Goal: Task Accomplishment & Management: Complete application form

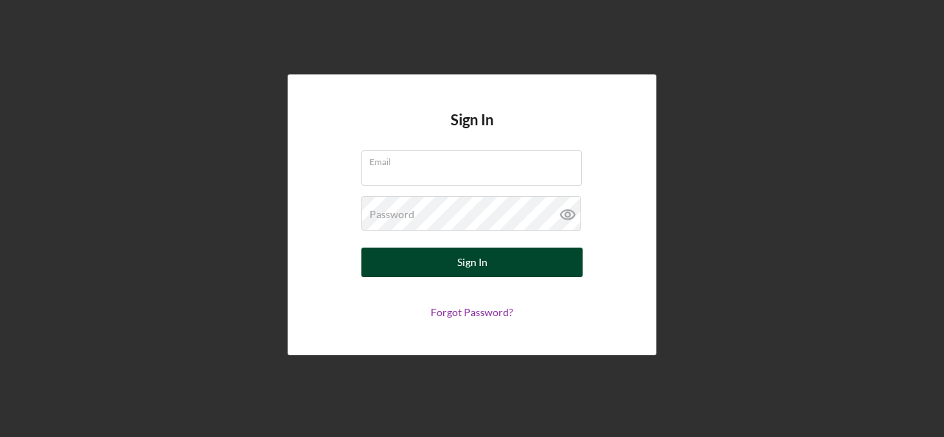
type input "[EMAIL_ADDRESS][DOMAIN_NAME]"
click at [497, 271] on button "Sign In" at bounding box center [471, 263] width 221 height 30
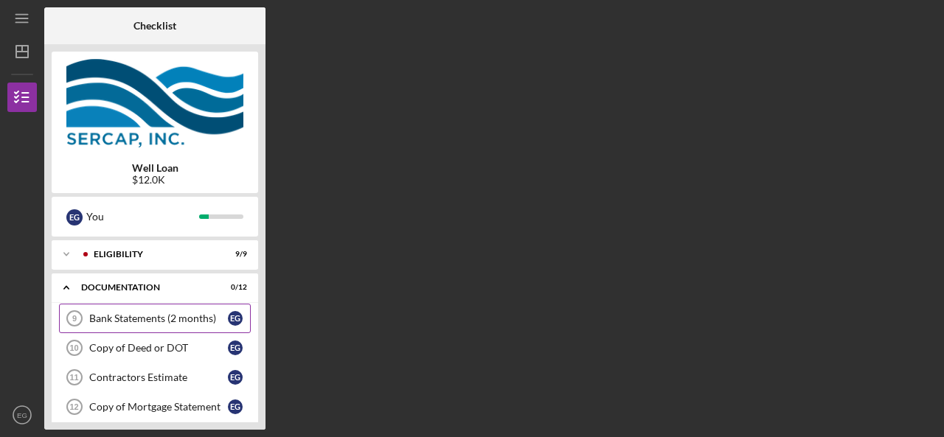
click at [194, 321] on div "Bank Statements (2 months)" at bounding box center [158, 319] width 139 height 12
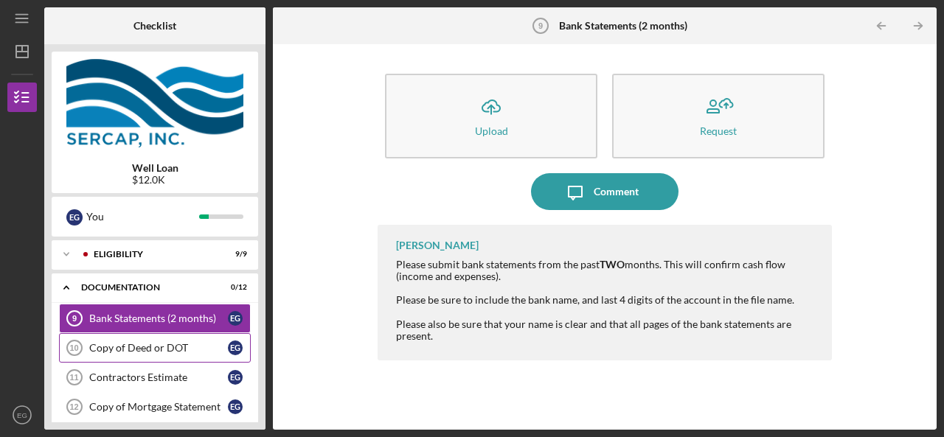
click at [156, 353] on div "Copy of Deed or DOT" at bounding box center [158, 348] width 139 height 12
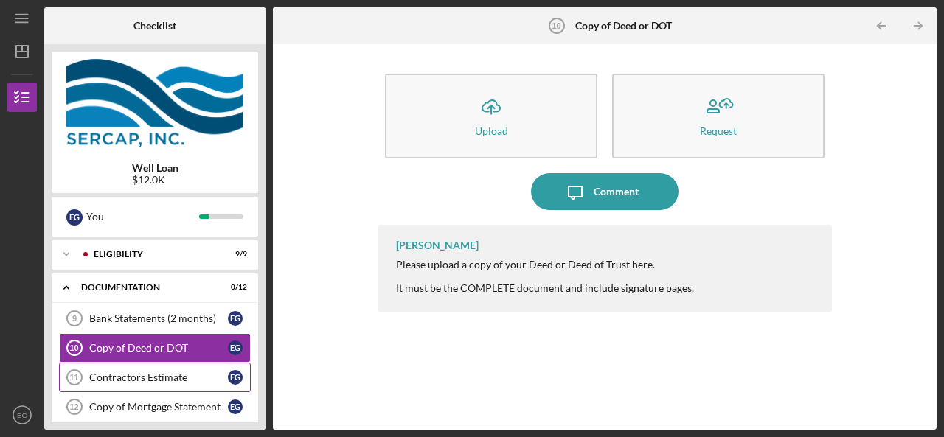
click at [159, 373] on div "Contractors Estimate" at bounding box center [158, 378] width 139 height 12
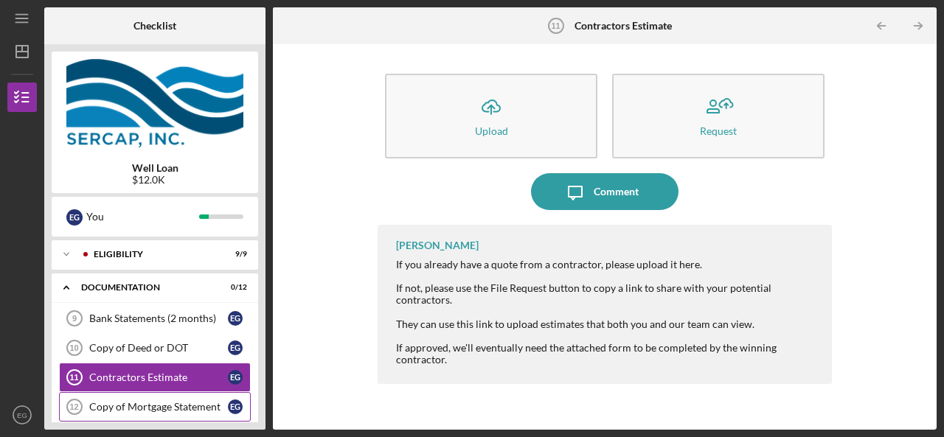
click at [171, 409] on div "Copy of Mortgage Statement" at bounding box center [158, 407] width 139 height 12
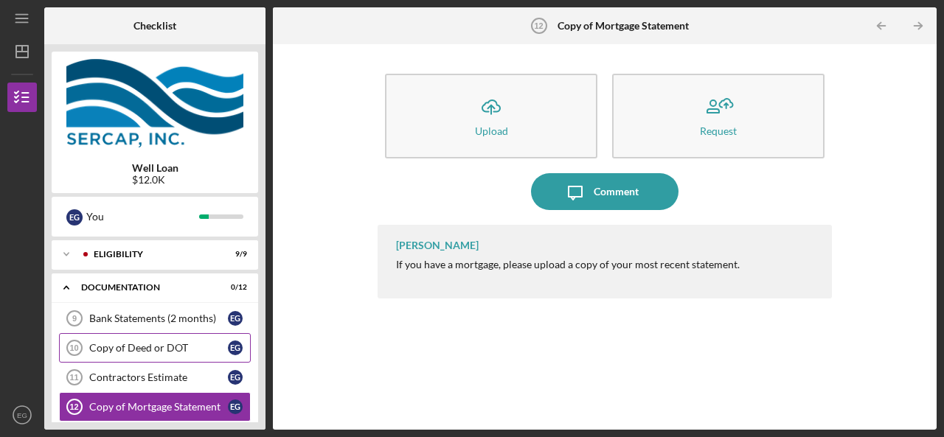
click at [168, 351] on div "Copy of Deed or DOT" at bounding box center [158, 348] width 139 height 12
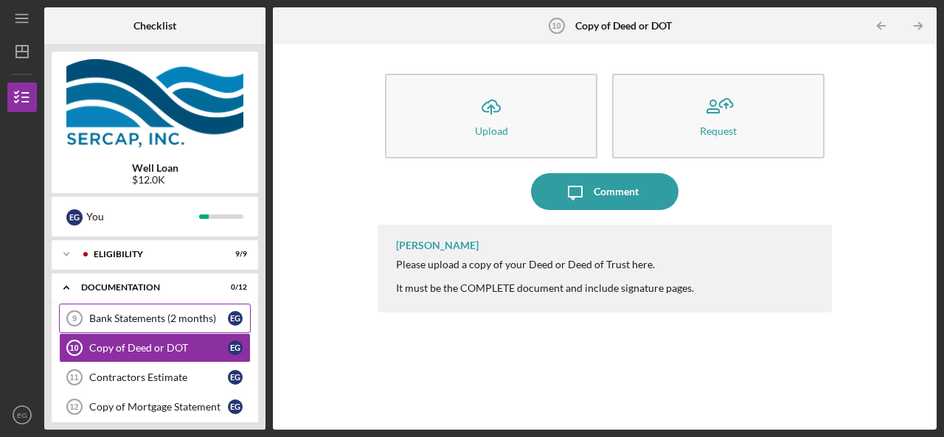
click at [189, 319] on div "Bank Statements (2 months)" at bounding box center [158, 319] width 139 height 12
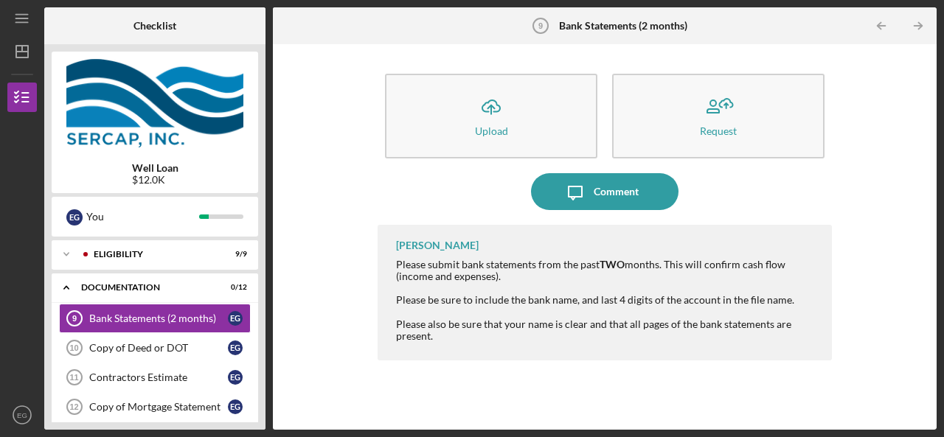
click at [259, 300] on div "Well Loan $12.0K E G You Icon/Expander Eligibility 9 / 9 Icon/Expander Document…" at bounding box center [154, 237] width 221 height 386
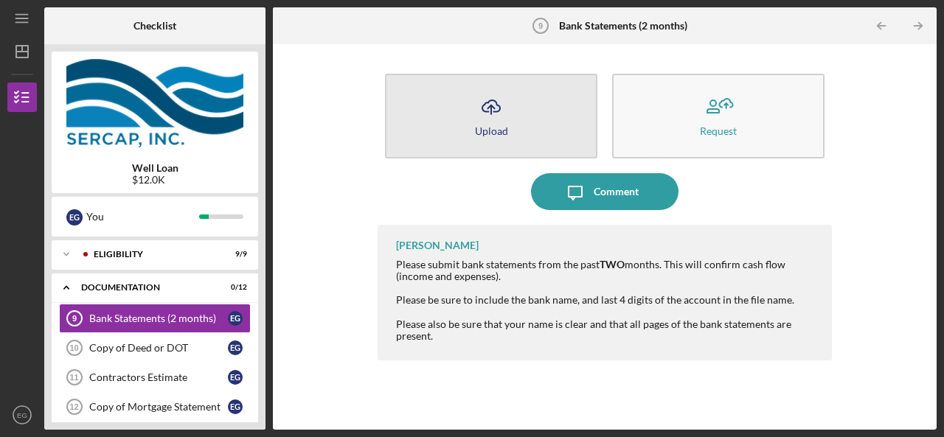
click at [533, 128] on button "Icon/Upload Upload" at bounding box center [491, 116] width 212 height 85
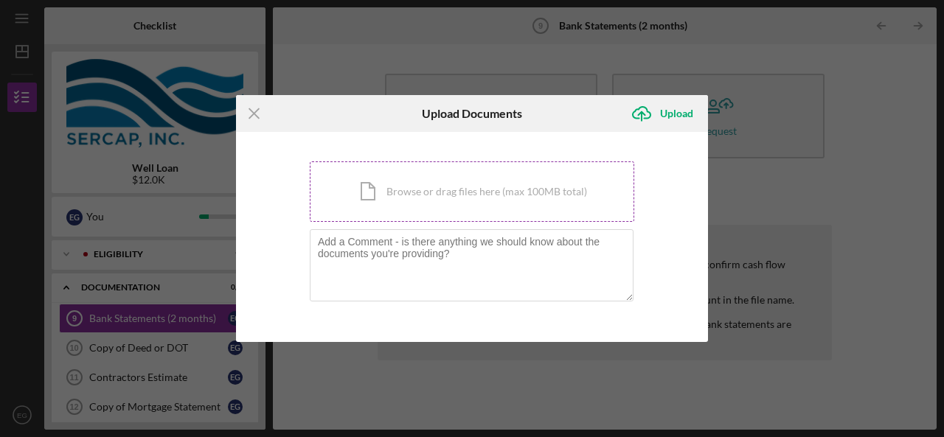
click at [458, 206] on div "Icon/Document Browse or drag files here (max 100MB total) Tap to choose files o…" at bounding box center [472, 192] width 325 height 60
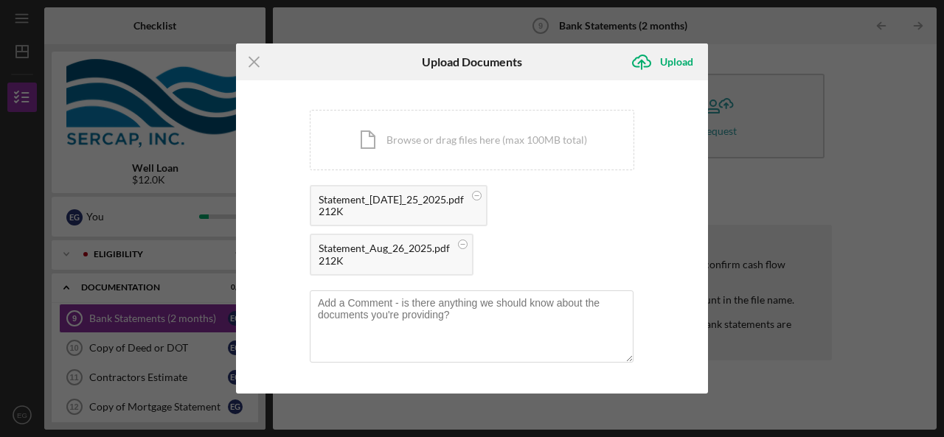
click at [478, 67] on h6 "Upload Documents" at bounding box center [472, 61] width 100 height 13
drag, startPoint x: 456, startPoint y: 69, endPoint x: 341, endPoint y: 82, distance: 115.8
click at [341, 82] on form "Icon/Menu Close Upload Documents Icon/Upload Upload You're uploading documents …" at bounding box center [472, 219] width 472 height 350
click at [397, 63] on div "Upload Documents" at bounding box center [471, 62] width 157 height 37
click at [399, 311] on textarea at bounding box center [472, 327] width 324 height 72
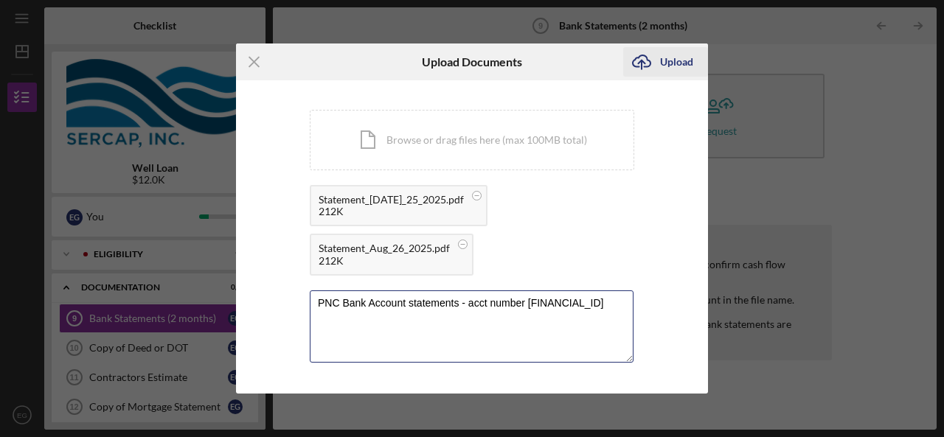
type textarea "PNC Bank Account statements - acct number [FINANCIAL_ID]"
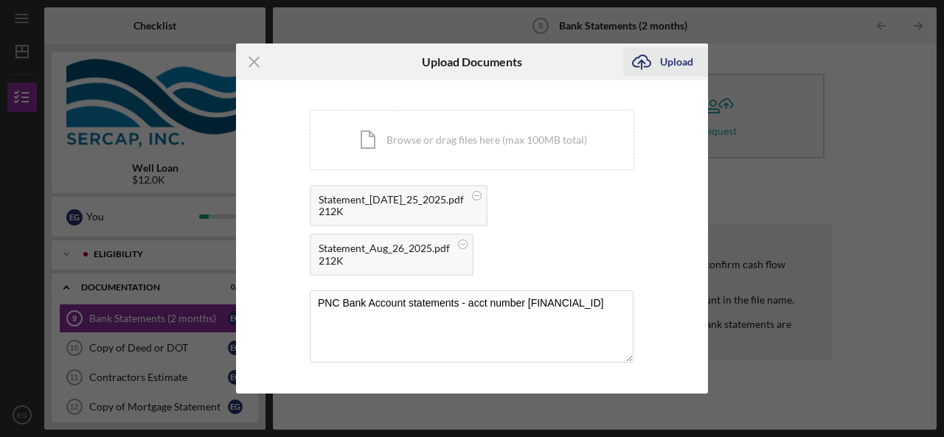
click at [665, 64] on div "Upload" at bounding box center [676, 62] width 33 height 30
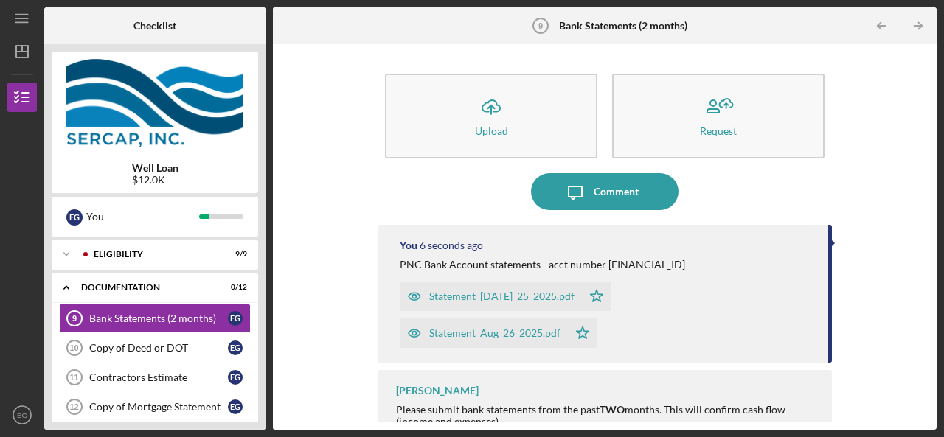
click at [299, 277] on div "Icon/Upload Upload Request Icon/Message Comment You 6 seconds ago PNC Bank Acco…" at bounding box center [604, 237] width 649 height 371
click at [875, 197] on div "Icon/Upload Upload Request Icon/Message Comment You 10 seconds ago PNC Bank Acc…" at bounding box center [604, 237] width 649 height 371
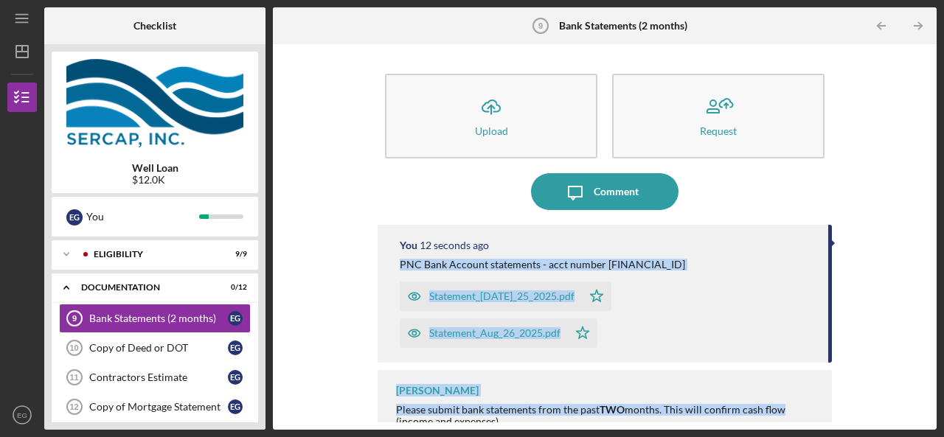
drag, startPoint x: 832, startPoint y: 253, endPoint x: 850, endPoint y: 328, distance: 77.3
click at [848, 336] on div "Icon/Upload Upload Request Icon/Message Comment You 12 seconds ago PNC Bank Acc…" at bounding box center [604, 237] width 649 height 371
click at [884, 307] on div "Icon/Upload Upload Request Icon/Message Comment You 13 seconds ago PNC Bank Acc…" at bounding box center [604, 237] width 649 height 371
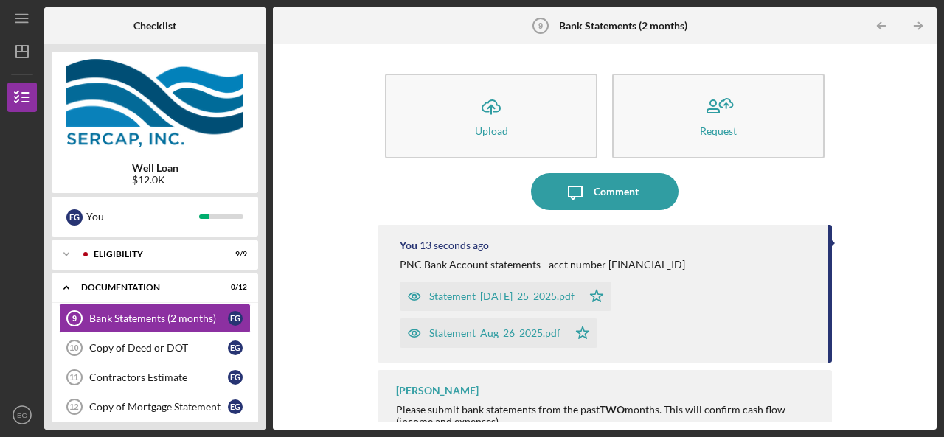
click at [884, 307] on div "Icon/Upload Upload Request Icon/Message Comment You 13 seconds ago PNC Bank Acc…" at bounding box center [604, 237] width 649 height 371
click at [921, 30] on icon "Icon/Table Pagination Arrow" at bounding box center [918, 26] width 33 height 33
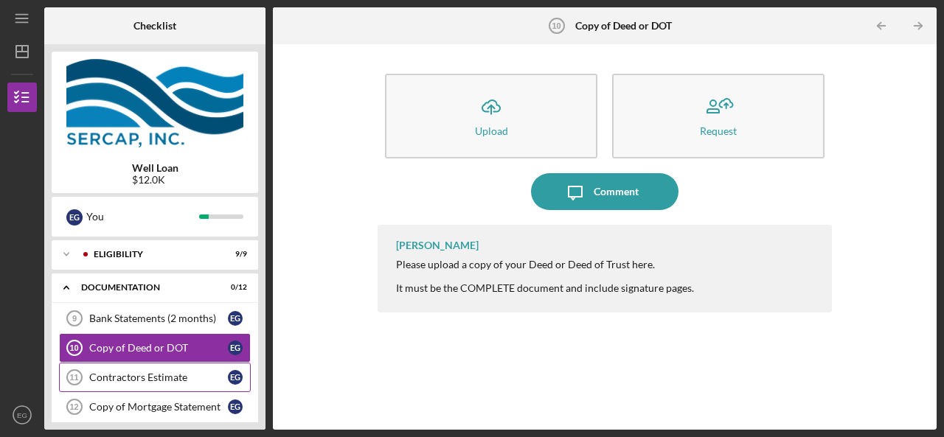
click at [195, 377] on div "Contractors Estimate" at bounding box center [158, 378] width 139 height 12
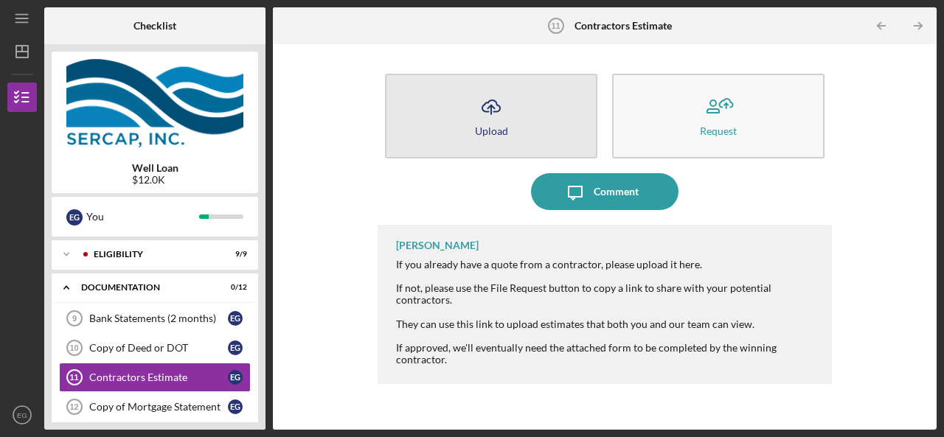
click at [534, 133] on button "Icon/Upload Upload" at bounding box center [491, 116] width 212 height 85
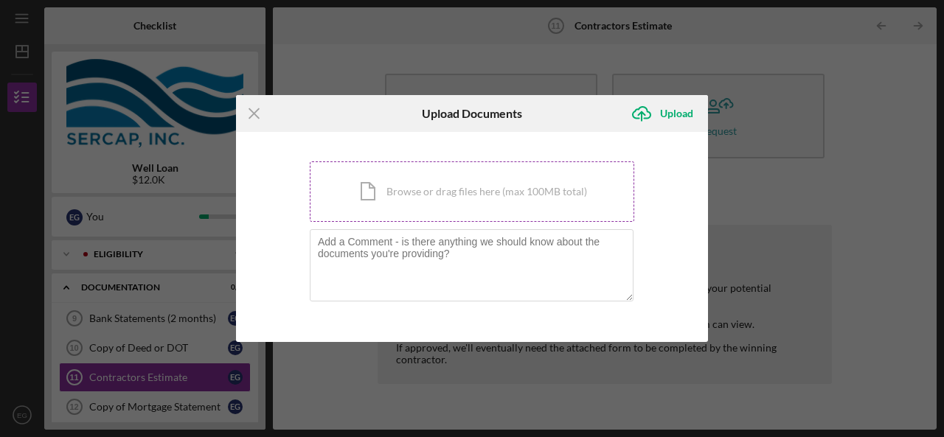
click at [418, 210] on div "Icon/Document Browse or drag files here (max 100MB total) Tap to choose files o…" at bounding box center [472, 192] width 325 height 60
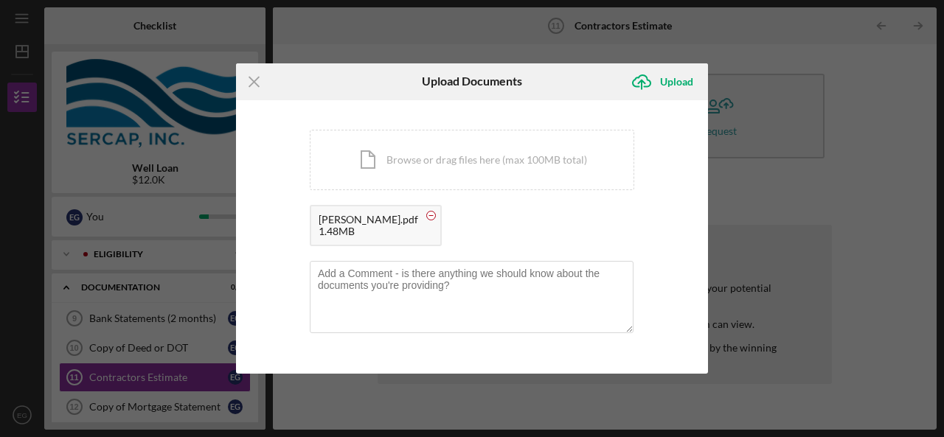
click at [427, 215] on circle at bounding box center [431, 215] width 9 height 9
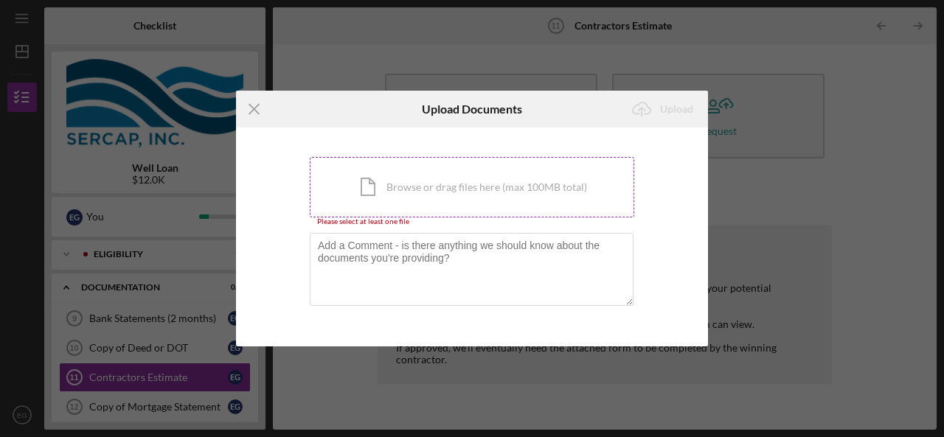
click at [425, 189] on div "Icon/Document Browse or drag files here (max 100MB total) Tap to choose files o…" at bounding box center [472, 187] width 325 height 60
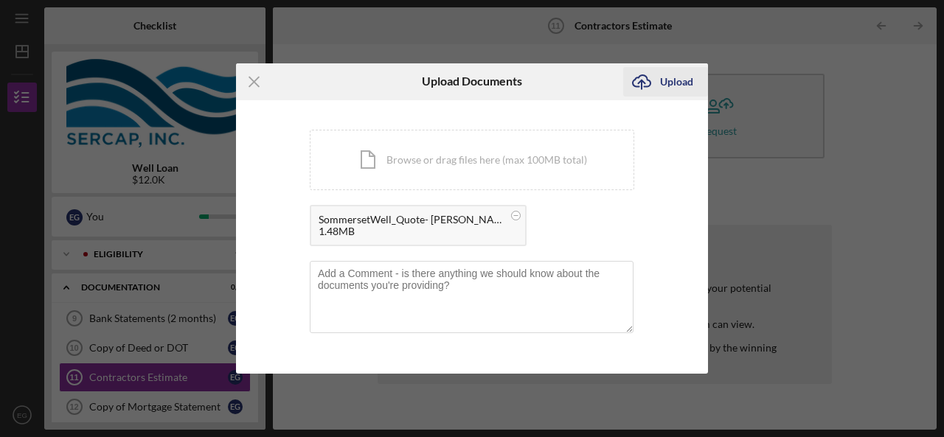
click at [664, 83] on div "Upload" at bounding box center [676, 82] width 33 height 30
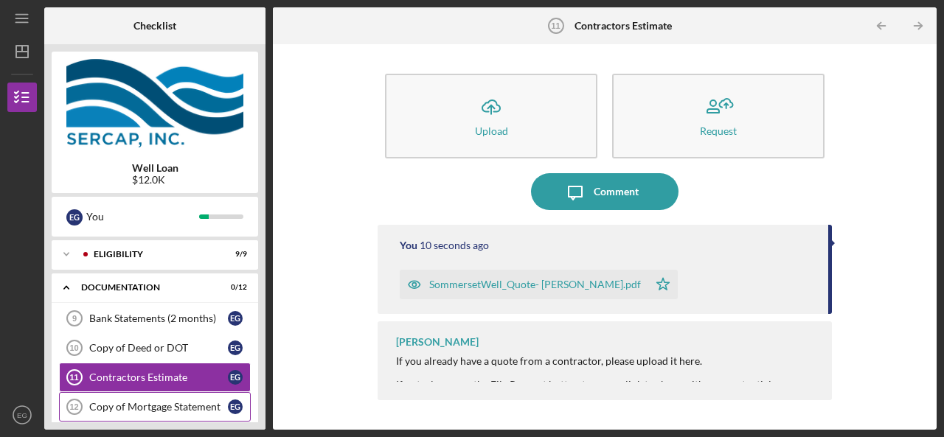
click at [179, 405] on div "Copy of Mortgage Statement" at bounding box center [158, 407] width 139 height 12
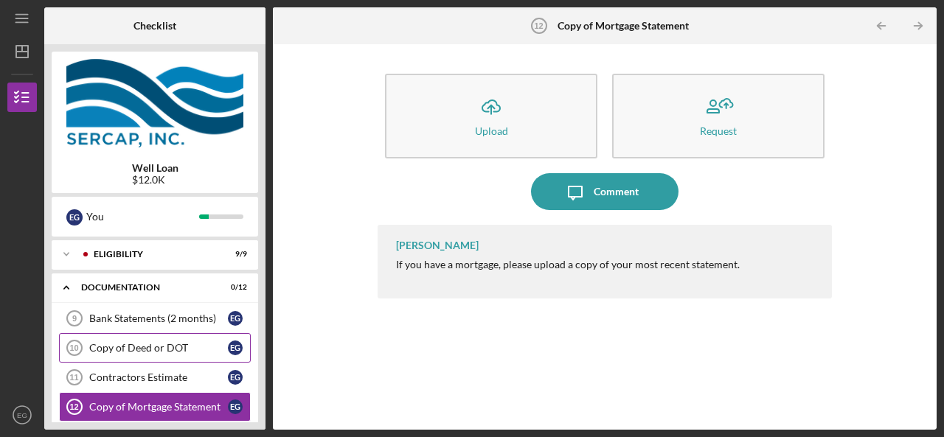
click at [164, 343] on div "Copy of Deed or DOT" at bounding box center [158, 348] width 139 height 12
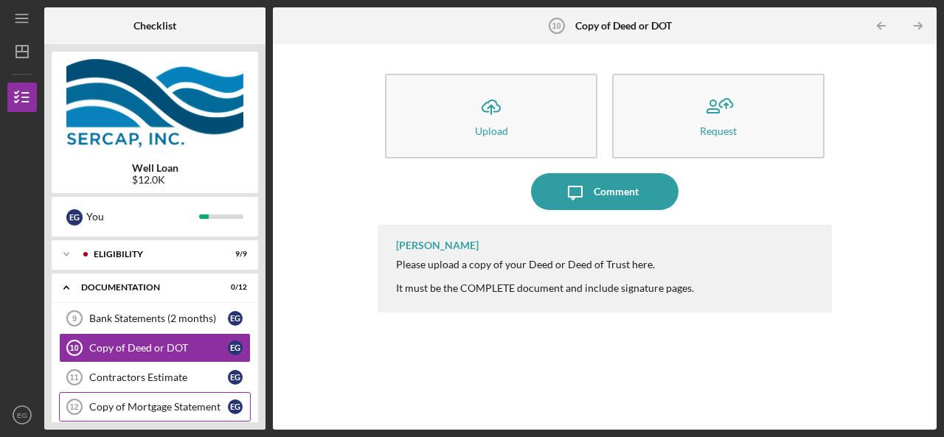
click at [156, 408] on div "Copy of Mortgage Statement" at bounding box center [158, 407] width 139 height 12
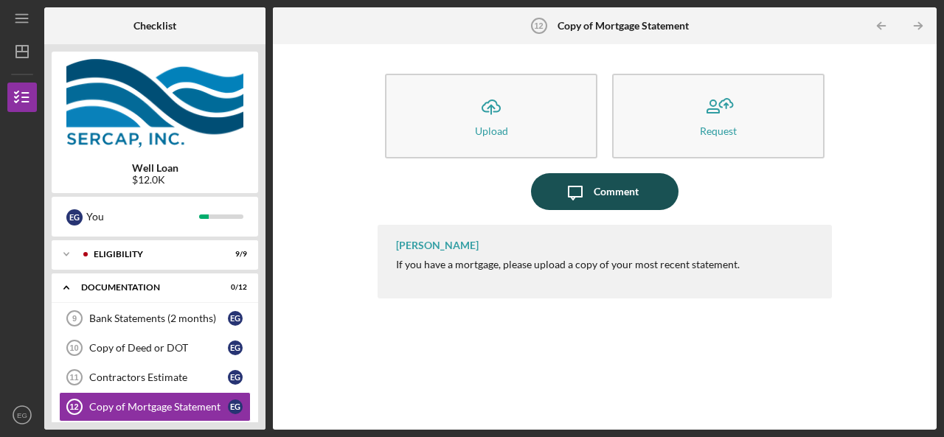
click at [570, 197] on icon "button" at bounding box center [575, 193] width 13 height 13
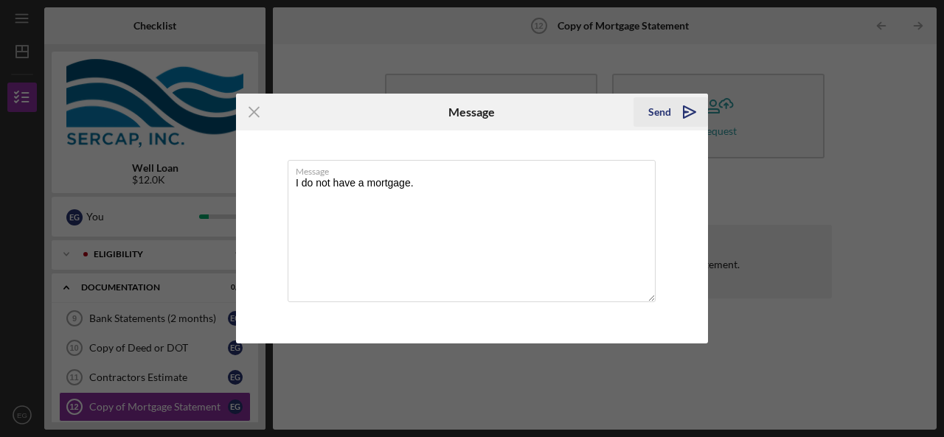
type textarea "I do not have a mortgage."
click at [655, 116] on div "Send" at bounding box center [659, 112] width 23 height 30
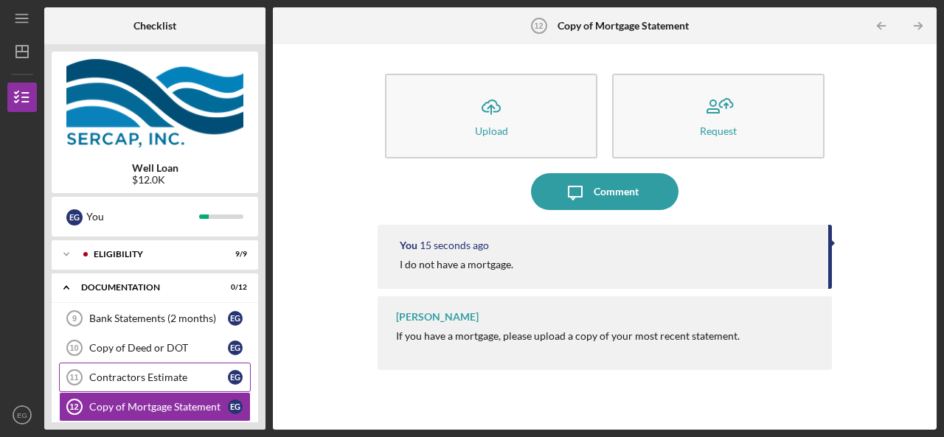
click at [162, 369] on link "Contractors Estimate 11 Contractors Estimate E G" at bounding box center [155, 378] width 192 height 30
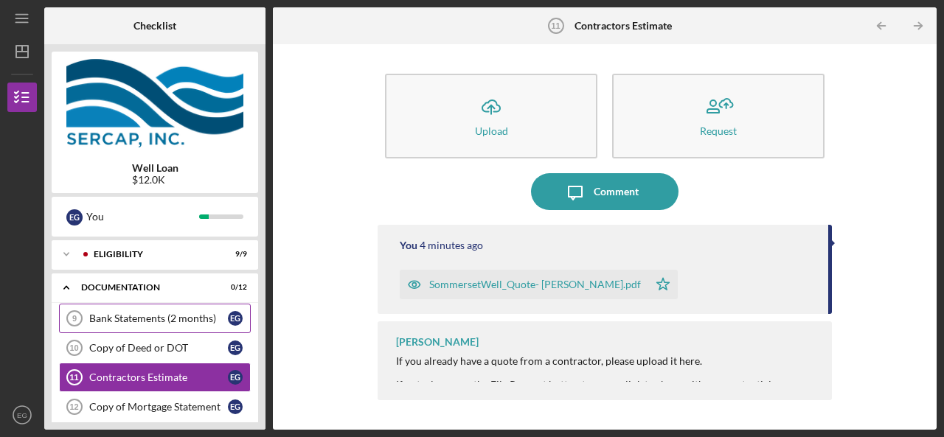
click at [177, 328] on link "Bank Statements (2 months) 9 Bank Statements (2 months) E G" at bounding box center [155, 319] width 192 height 30
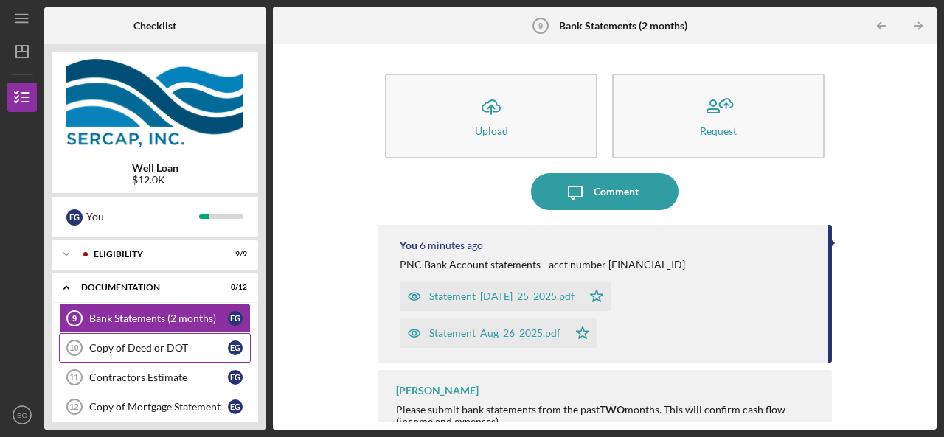
click at [171, 356] on link "Copy of Deed or DOT 10 Copy of Deed or DOT E G" at bounding box center [155, 348] width 192 height 30
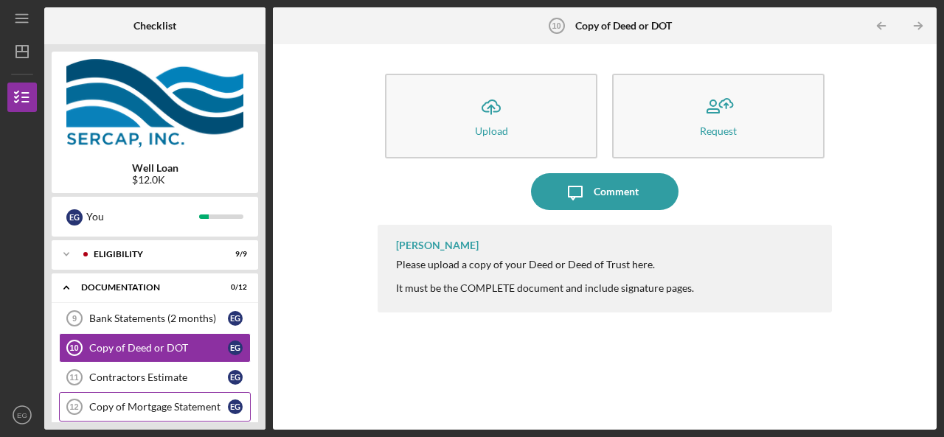
click at [182, 405] on div "Copy of Mortgage Statement" at bounding box center [158, 407] width 139 height 12
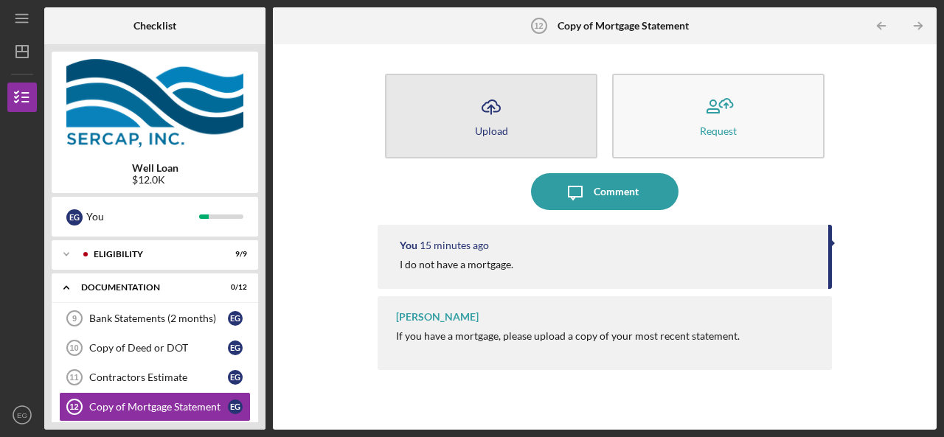
click at [490, 150] on button "Icon/Upload Upload" at bounding box center [491, 116] width 212 height 85
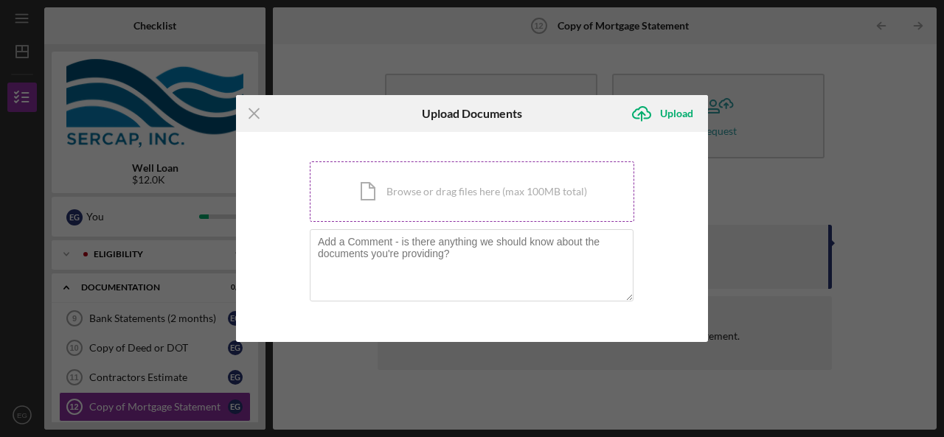
click at [447, 207] on div "Icon/Document Browse or drag files here (max 100MB total) Tap to choose files o…" at bounding box center [472, 192] width 325 height 60
click at [427, 208] on div "Icon/Document Browse or drag files here (max 100MB total) Tap to choose files o…" at bounding box center [472, 192] width 325 height 60
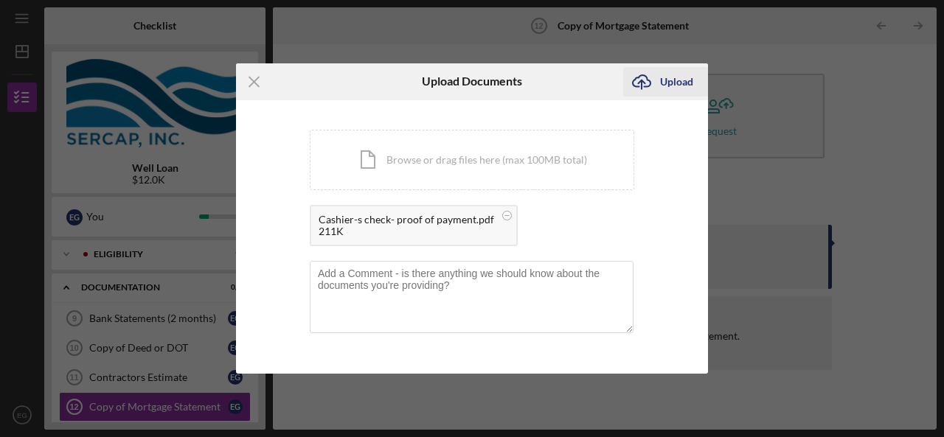
click at [672, 85] on div "Upload" at bounding box center [676, 82] width 33 height 30
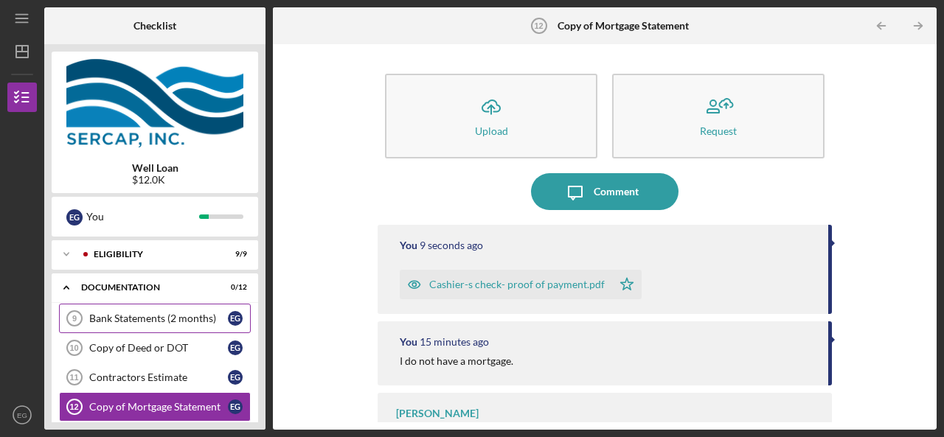
click at [143, 315] on div "Bank Statements (2 months)" at bounding box center [158, 319] width 139 height 12
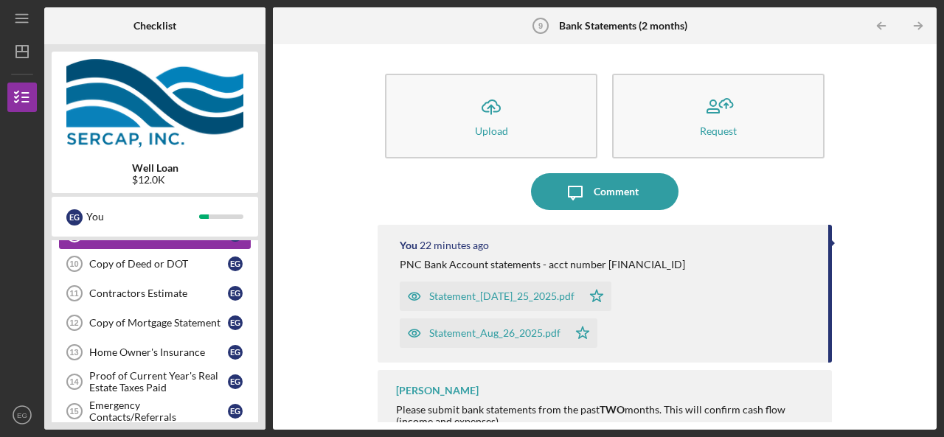
scroll to position [89, 0]
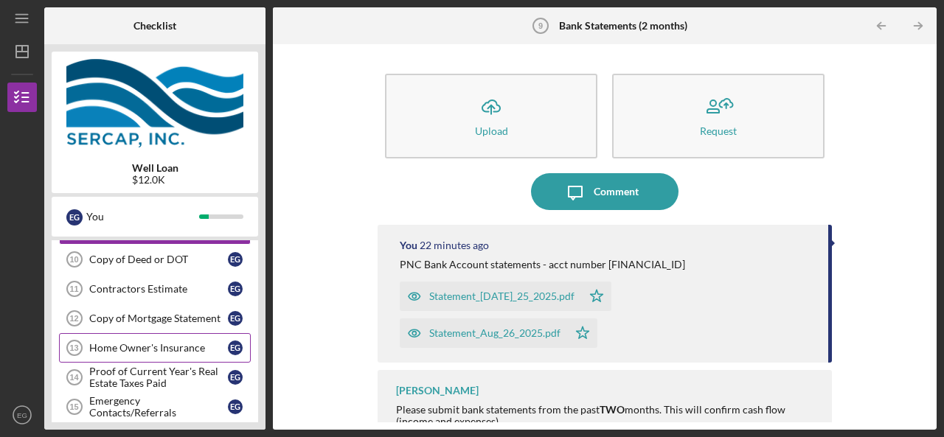
click at [127, 350] on div "Home Owner's Insurance" at bounding box center [158, 348] width 139 height 12
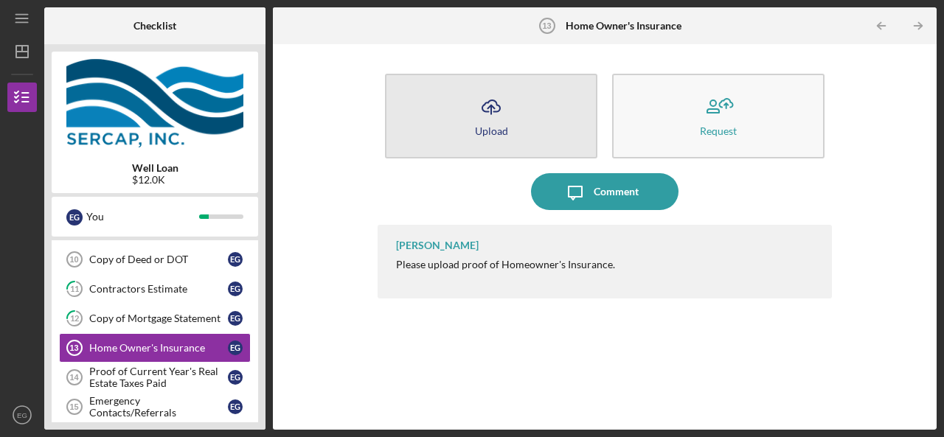
click at [440, 106] on button "Icon/Upload Upload" at bounding box center [491, 116] width 212 height 85
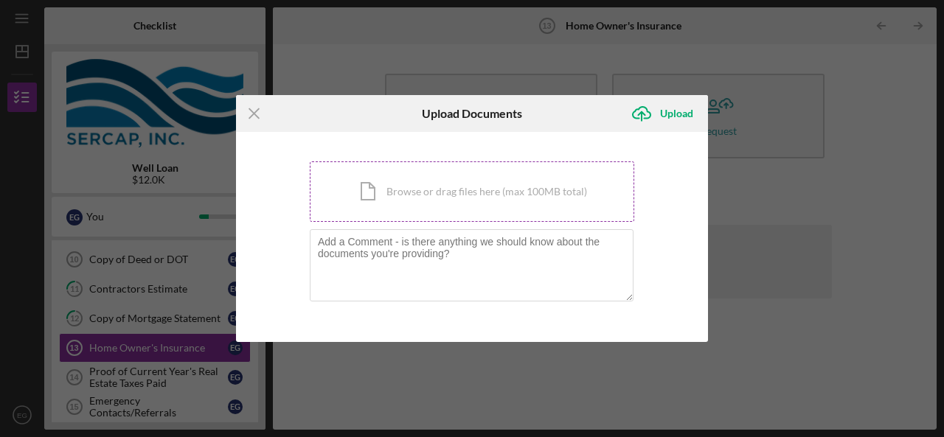
click at [435, 204] on div "Icon/Document Browse or drag files here (max 100MB total) Tap to choose files o…" at bounding box center [472, 192] width 325 height 60
click at [260, 108] on icon "Icon/Menu Close" at bounding box center [254, 113] width 37 height 37
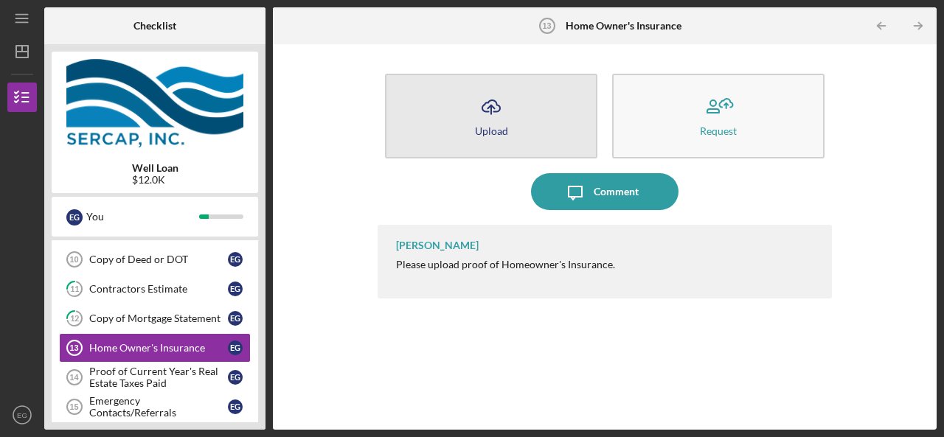
click at [513, 126] on button "Icon/Upload Upload" at bounding box center [491, 116] width 212 height 85
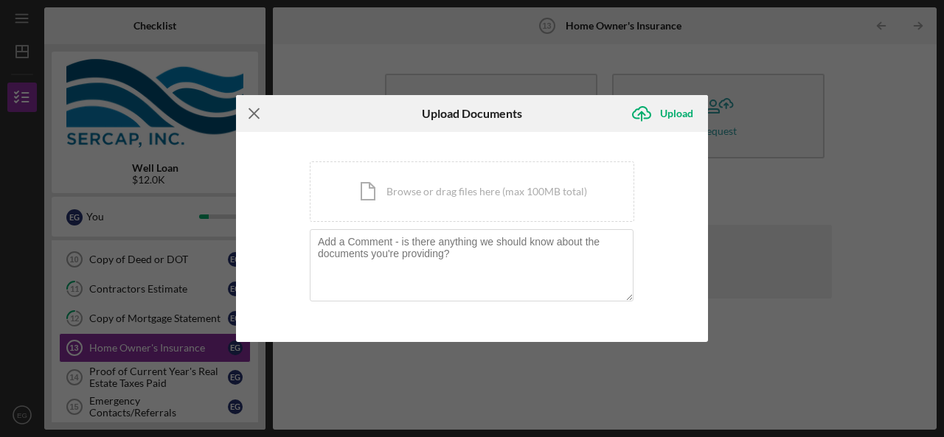
click at [258, 114] on icon "Icon/Menu Close" at bounding box center [254, 113] width 37 height 37
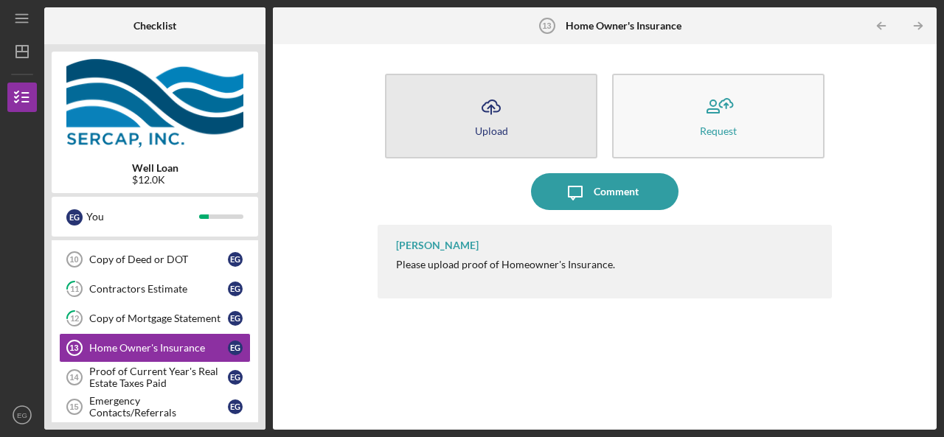
click at [531, 127] on button "Icon/Upload Upload" at bounding box center [491, 116] width 212 height 85
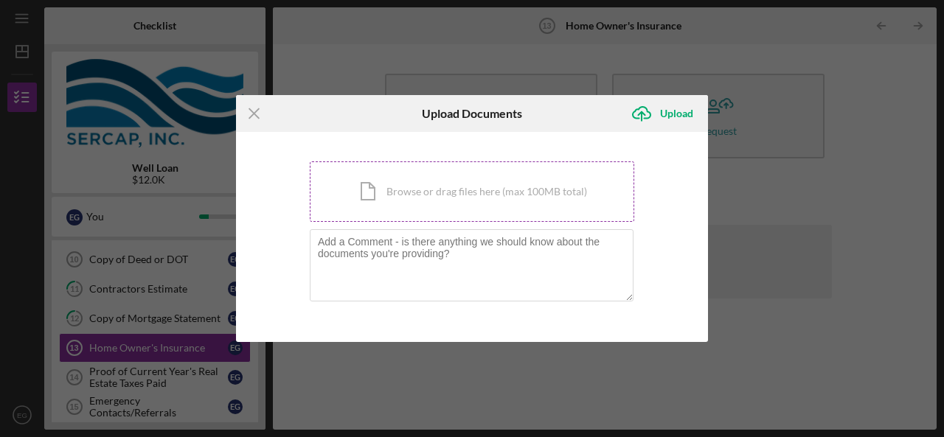
click at [418, 187] on div "Icon/Document Browse or drag files here (max 100MB total) Tap to choose files o…" at bounding box center [472, 192] width 325 height 60
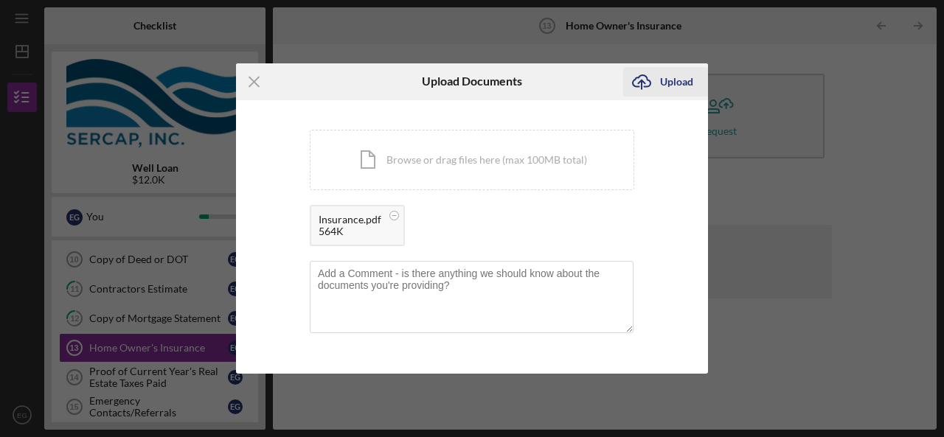
click at [667, 83] on div "Upload" at bounding box center [676, 82] width 33 height 30
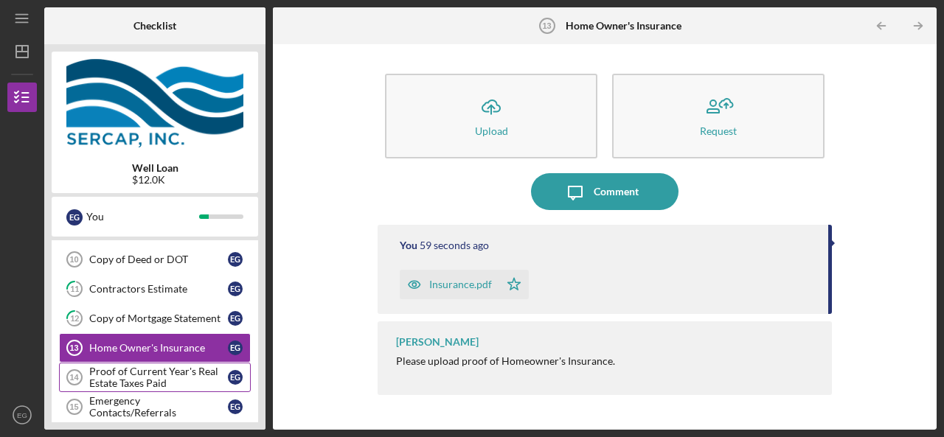
click at [162, 369] on div "Proof of Current Year's Real Estate Taxes Paid" at bounding box center [158, 378] width 139 height 24
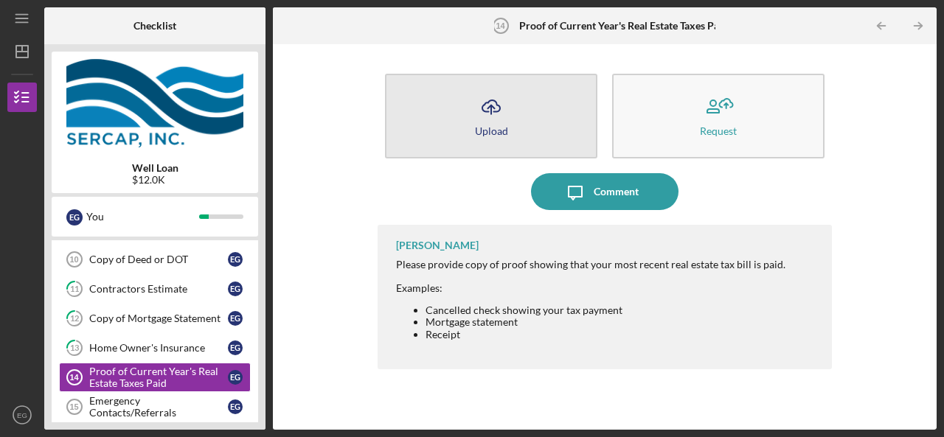
click at [537, 119] on button "Icon/Upload Upload" at bounding box center [491, 116] width 212 height 85
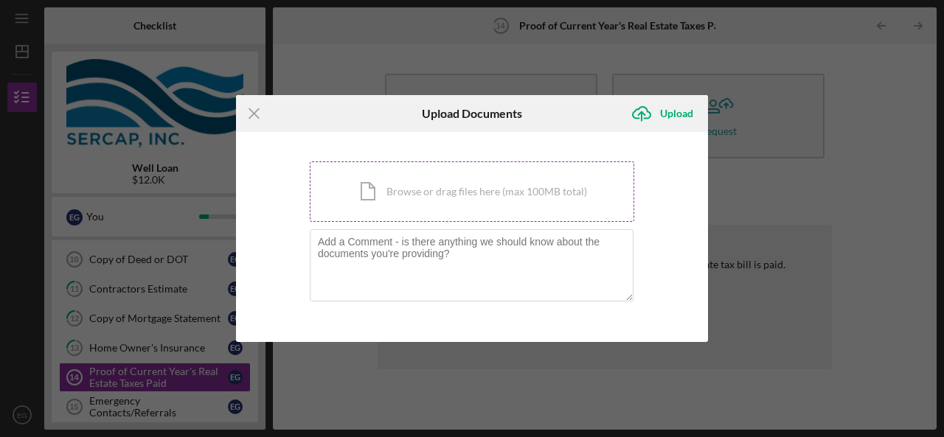
click at [406, 185] on div "Icon/Document Browse or drag files here (max 100MB total) Tap to choose files o…" at bounding box center [472, 192] width 325 height 60
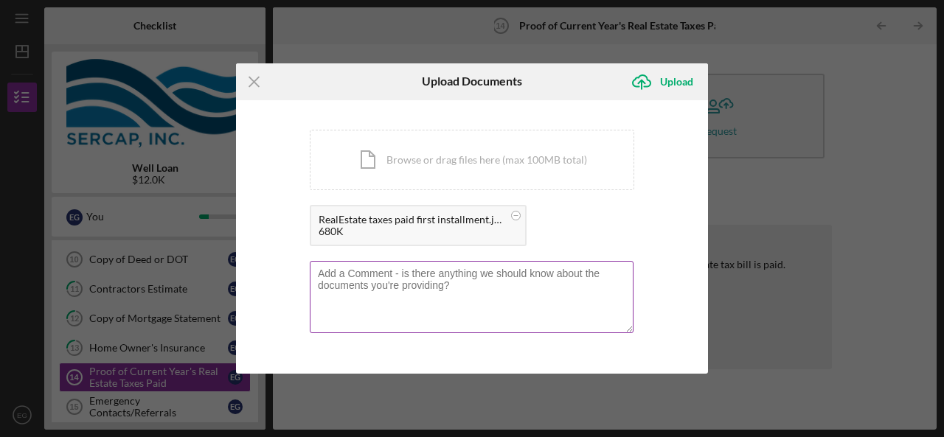
click at [468, 280] on textarea at bounding box center [472, 297] width 324 height 72
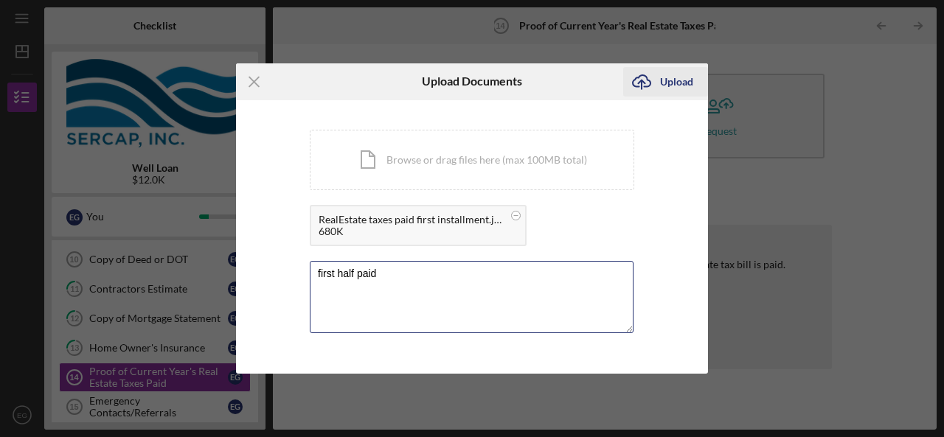
type textarea "first half paid"
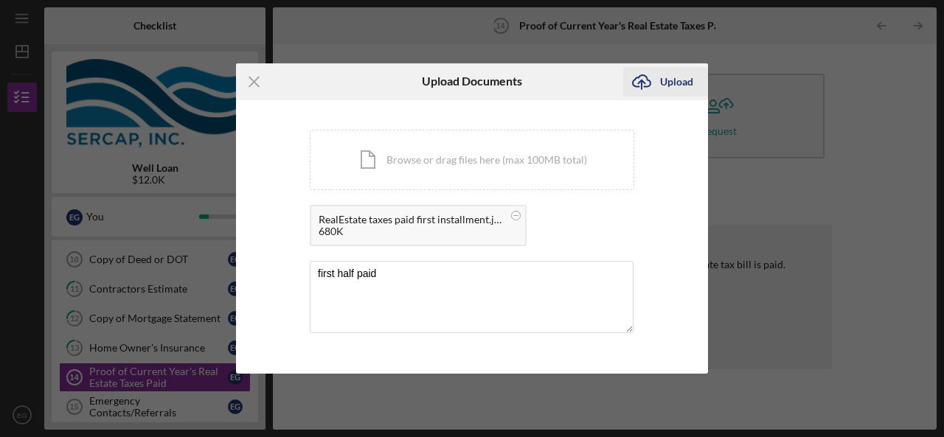
click at [682, 77] on div "Upload" at bounding box center [676, 82] width 33 height 30
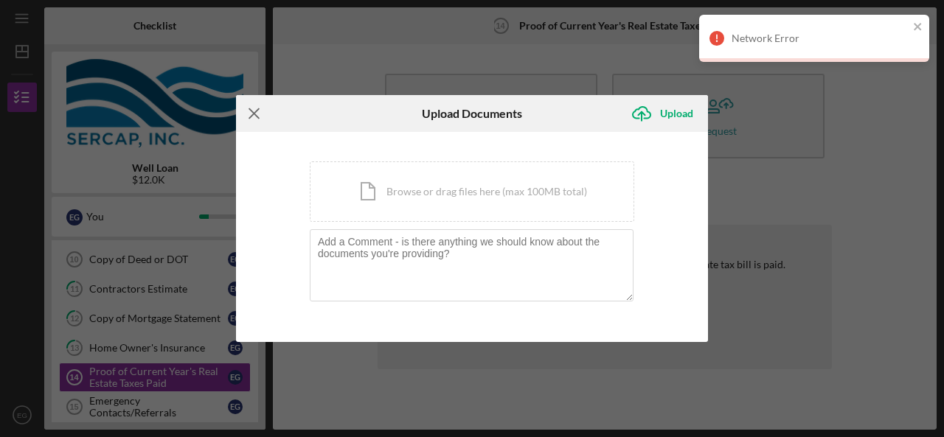
click at [256, 117] on icon "Icon/Menu Close" at bounding box center [254, 113] width 37 height 37
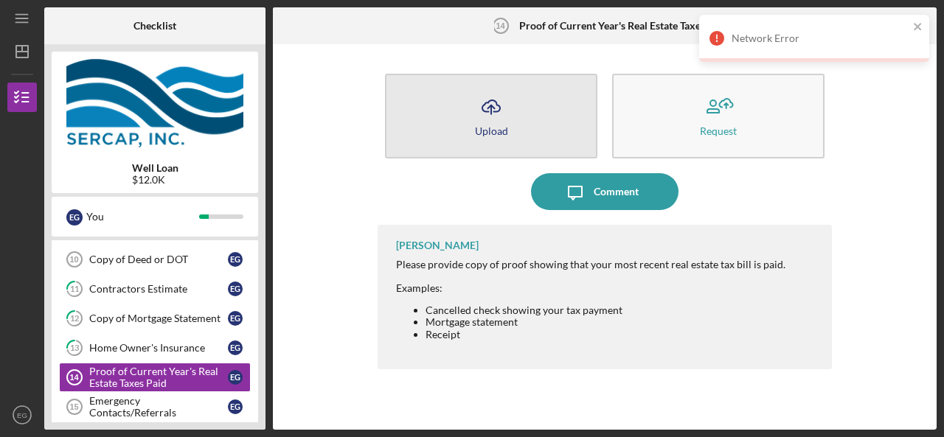
click at [534, 112] on button "Icon/Upload Upload" at bounding box center [491, 116] width 212 height 85
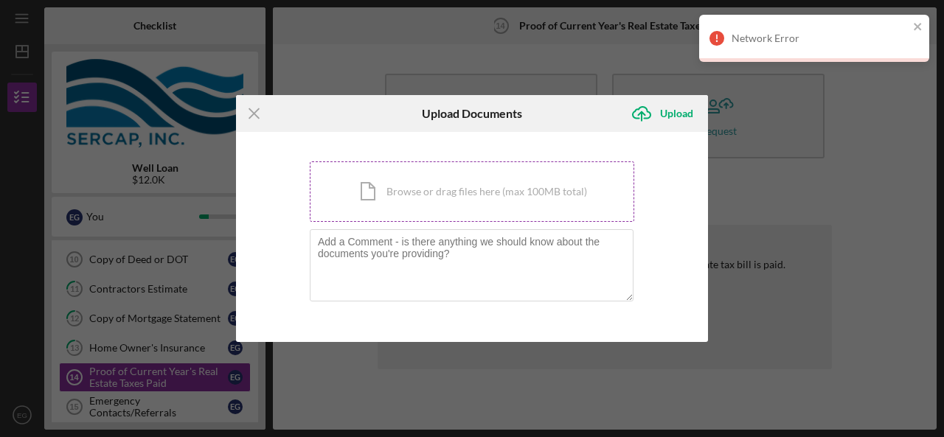
click at [434, 198] on div "Icon/Document Browse or drag files here (max 100MB total) Tap to choose files o…" at bounding box center [472, 192] width 325 height 60
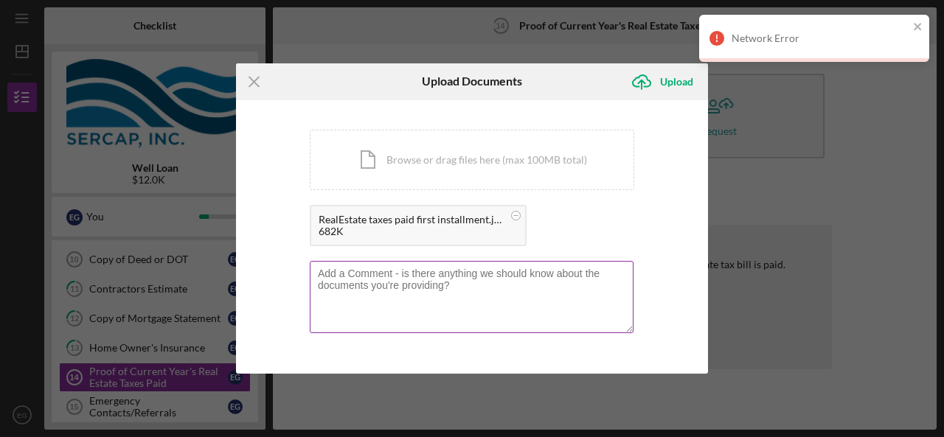
click at [392, 289] on textarea at bounding box center [472, 297] width 324 height 72
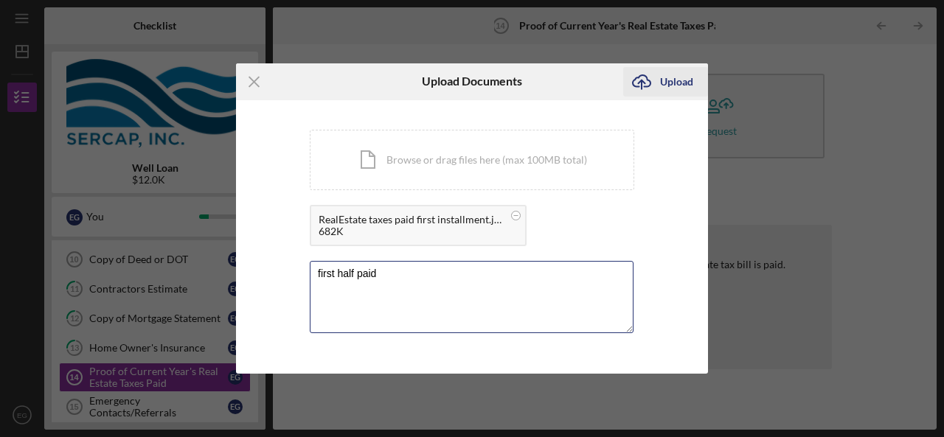
type textarea "first half paid"
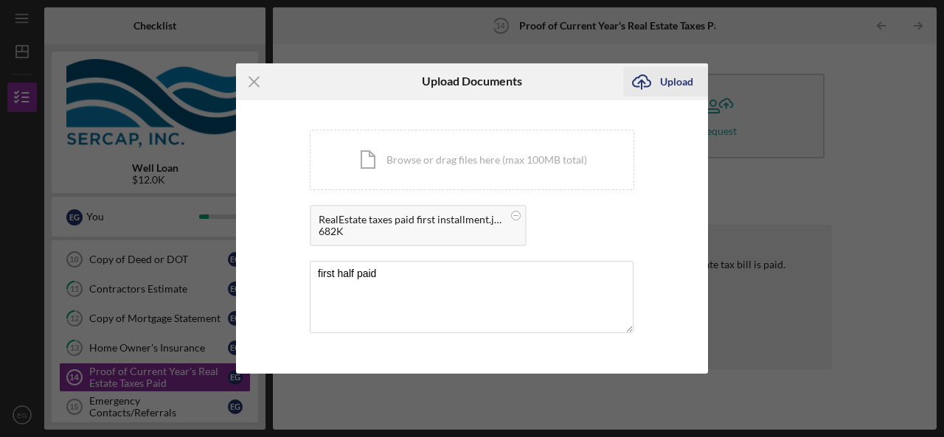
click at [668, 80] on div "Upload" at bounding box center [676, 82] width 33 height 30
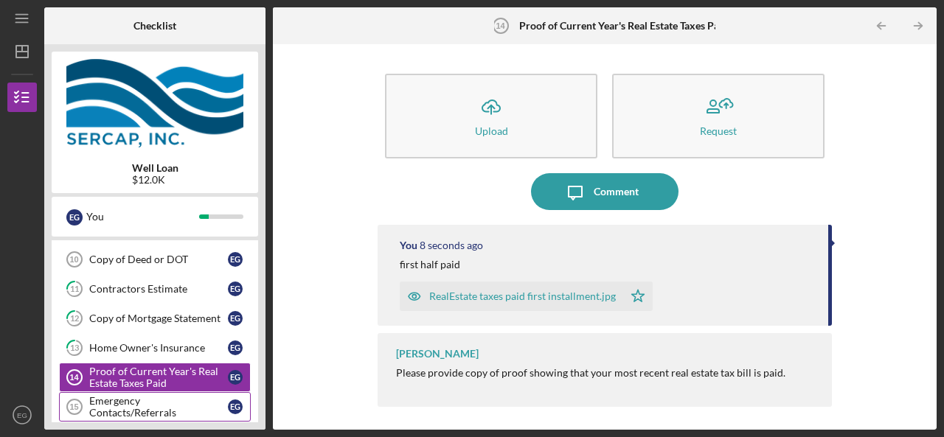
click at [201, 395] on link "Emergency Contacts/Referrals 15 Emergency Contacts/Referrals E G" at bounding box center [155, 407] width 192 height 30
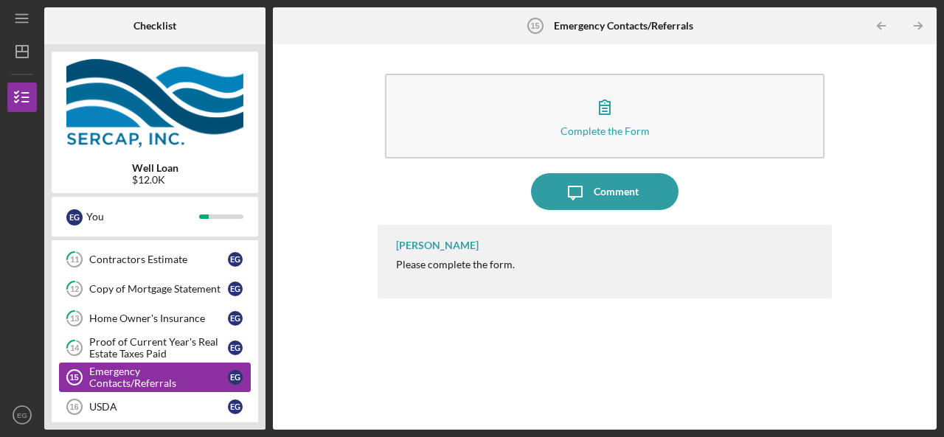
scroll to position [148, 0]
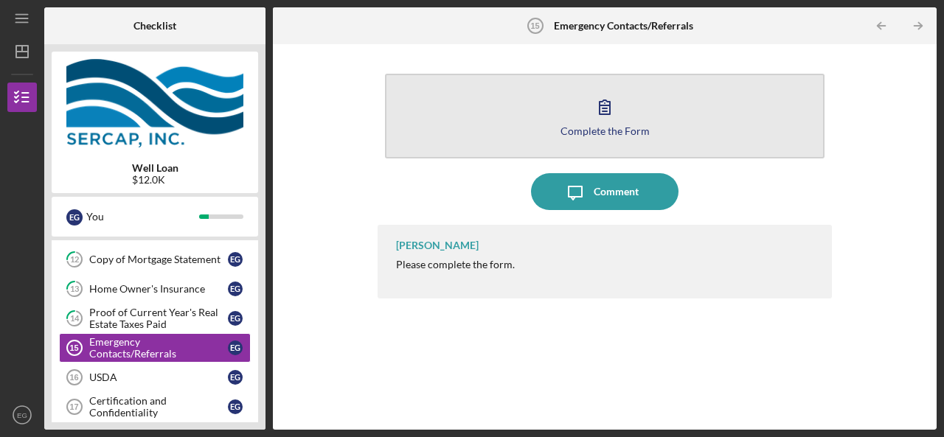
click at [593, 113] on icon "button" at bounding box center [604, 107] width 37 height 37
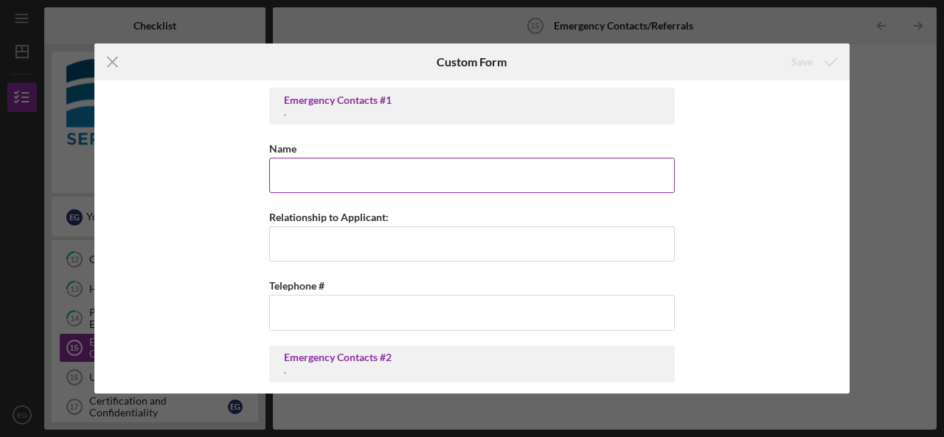
click at [506, 176] on input "Name" at bounding box center [472, 175] width 406 height 35
type input "Amelia Gerres"
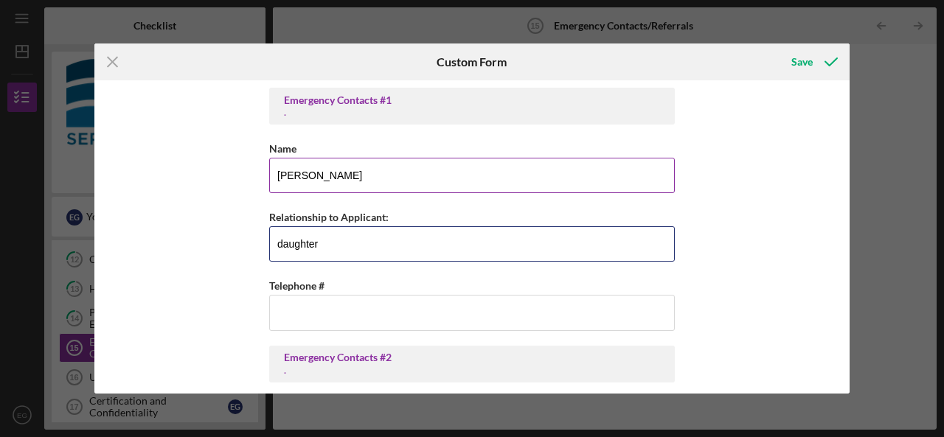
type input "daughter"
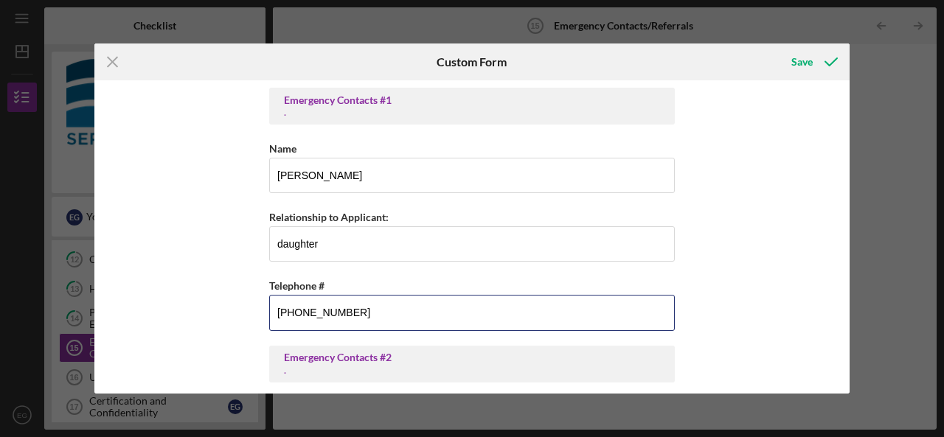
type input "(443) 350-4940"
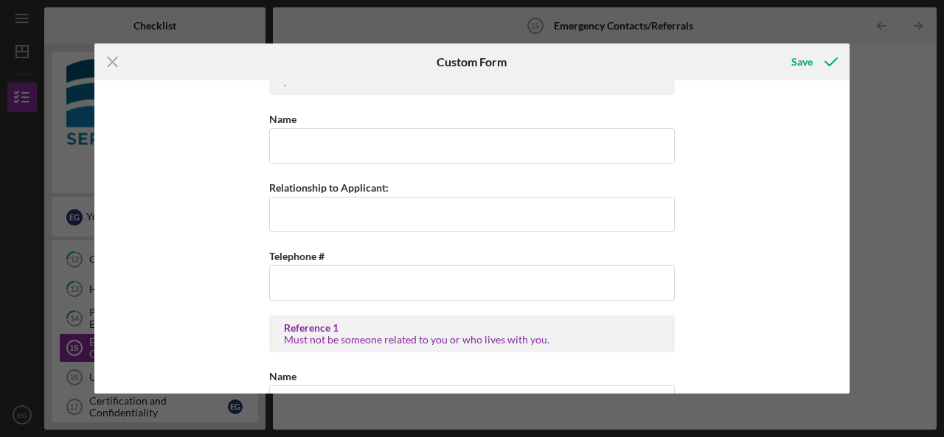
scroll to position [286, 0]
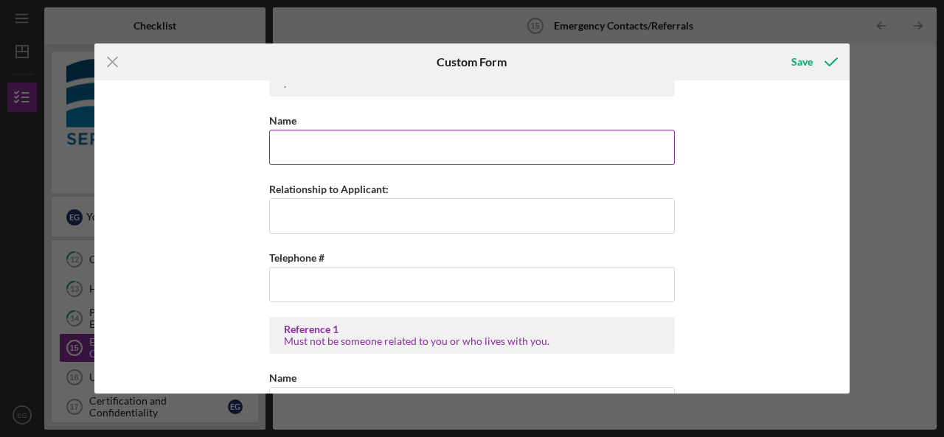
click at [482, 141] on input "Name" at bounding box center [472, 147] width 406 height 35
type input "Clara Gerres"
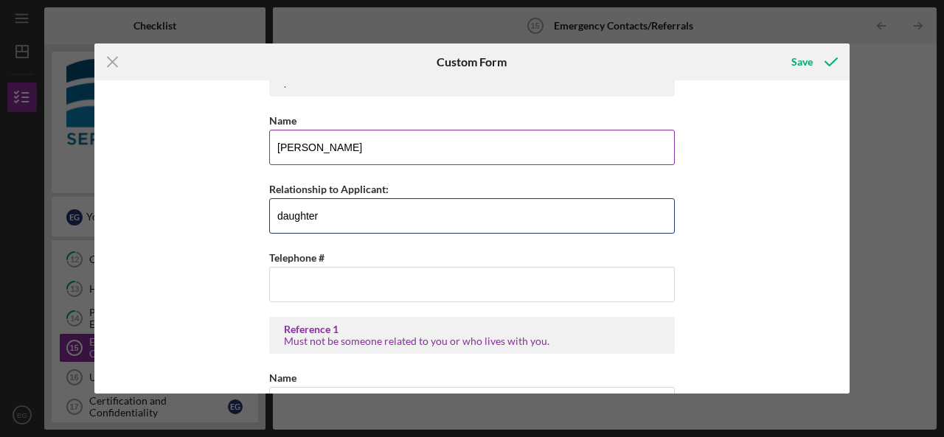
type input "daughter"
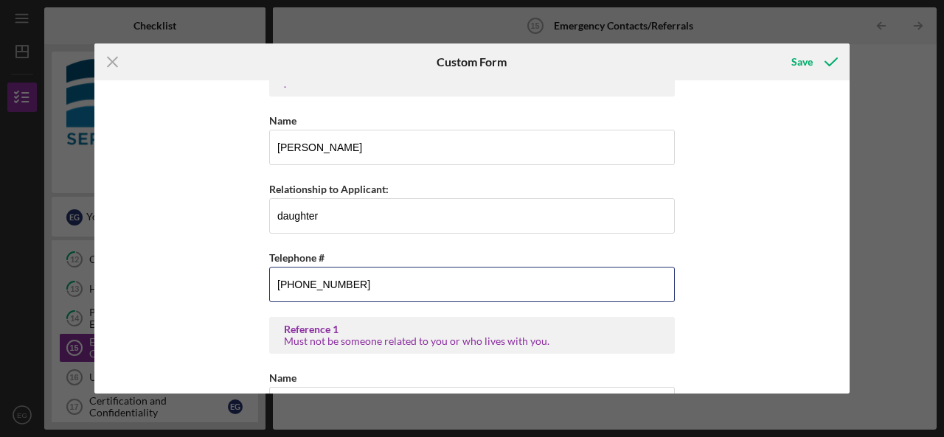
type input "(252) 814-7382"
click at [793, 225] on div "Emergency Contacts #1 . Name Amelia Gerres Relationship to Applicant: daughter …" at bounding box center [471, 236] width 755 height 313
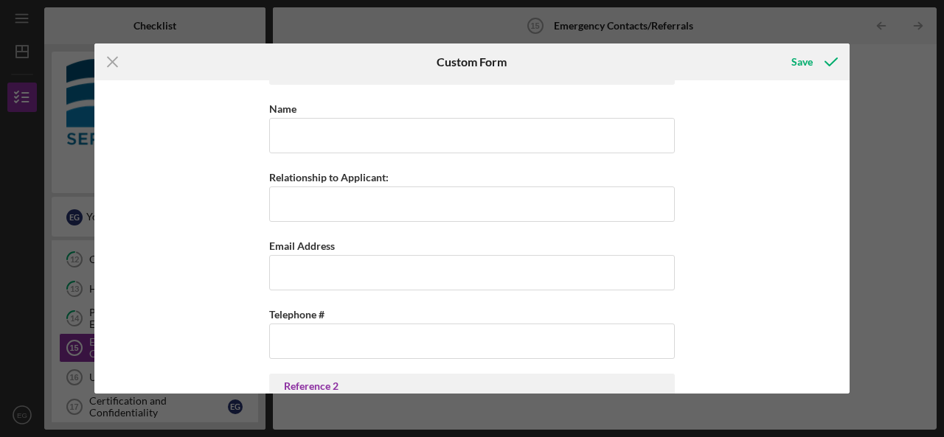
scroll to position [558, 0]
click at [807, 62] on div "Save" at bounding box center [802, 62] width 21 height 30
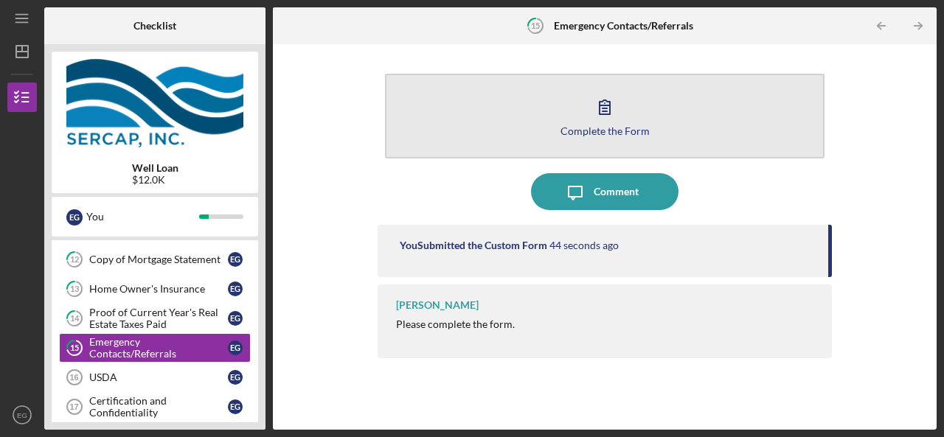
click at [636, 145] on button "Complete the Form Form" at bounding box center [605, 116] width 440 height 85
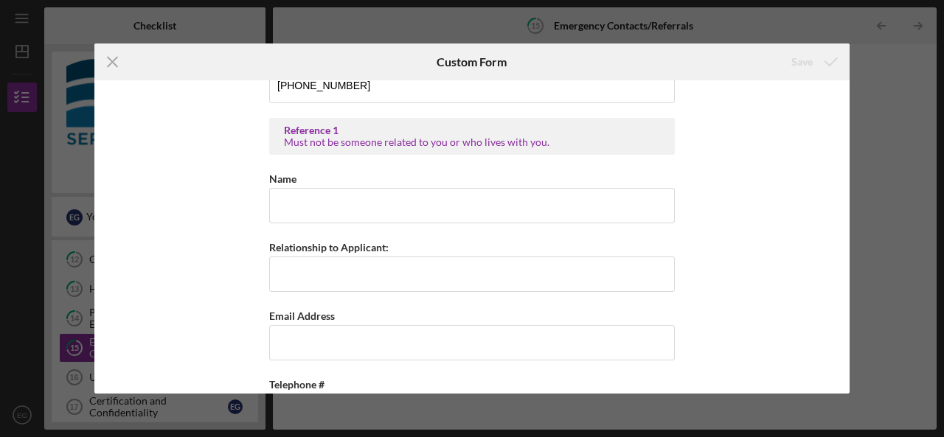
scroll to position [489, 0]
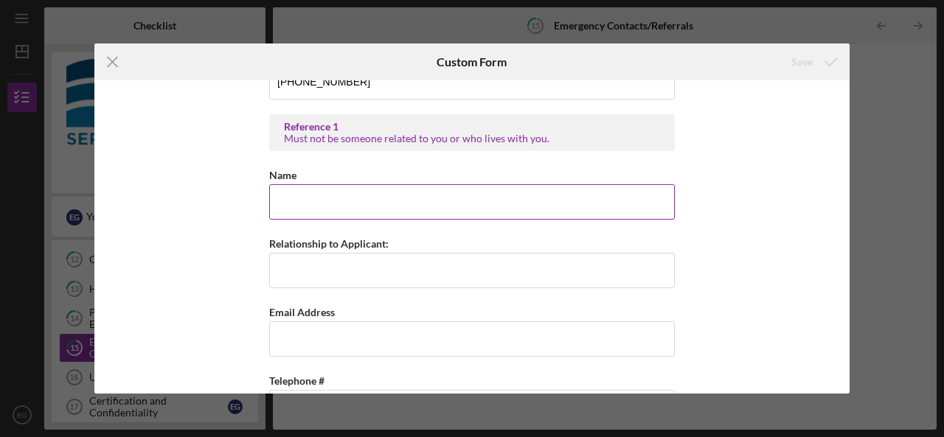
click at [464, 184] on input "Name" at bounding box center [472, 201] width 406 height 35
type input "Grover Cleveland"
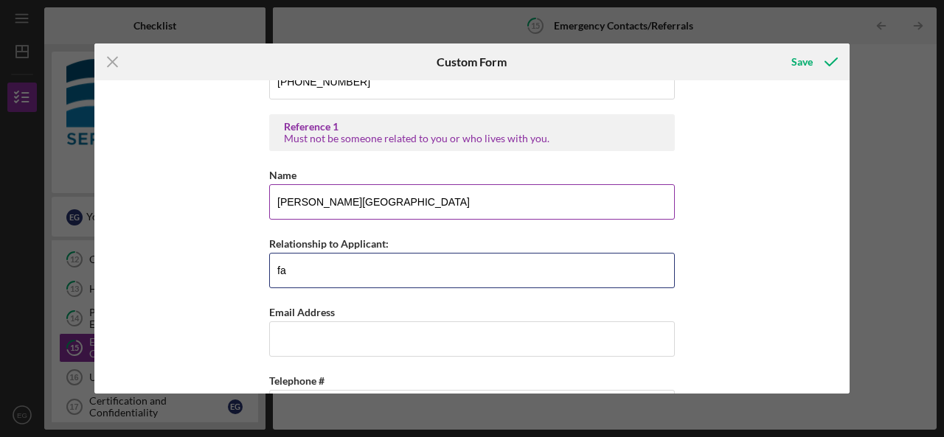
type input "f"
type input "friend"
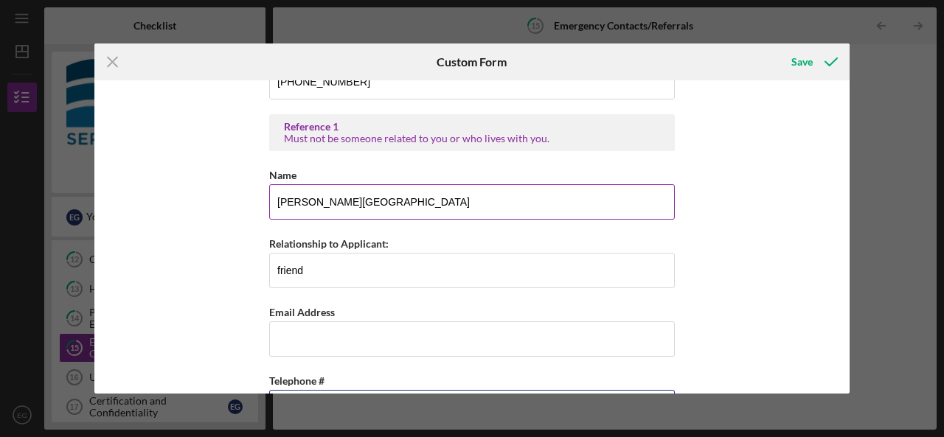
scroll to position [516, 0]
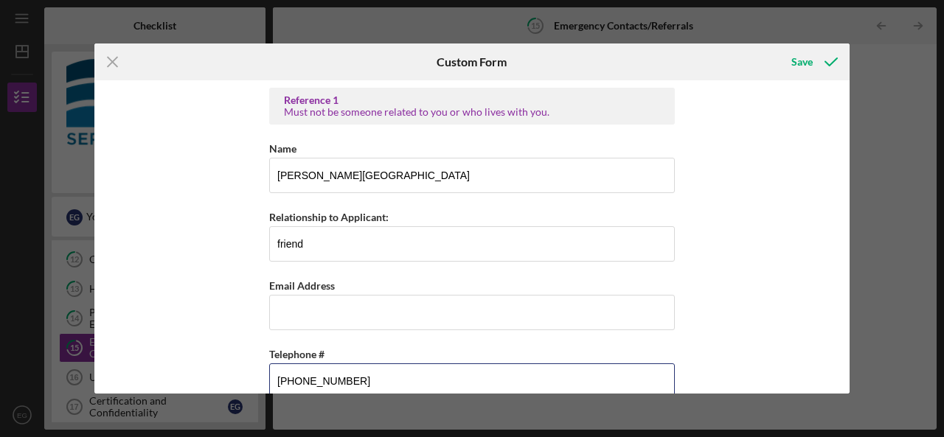
type input "(443) 993-9623"
click at [735, 238] on div "Emergency Contacts #1 . Name Amelia Gerres Relationship to Applicant: daughter …" at bounding box center [471, 236] width 755 height 313
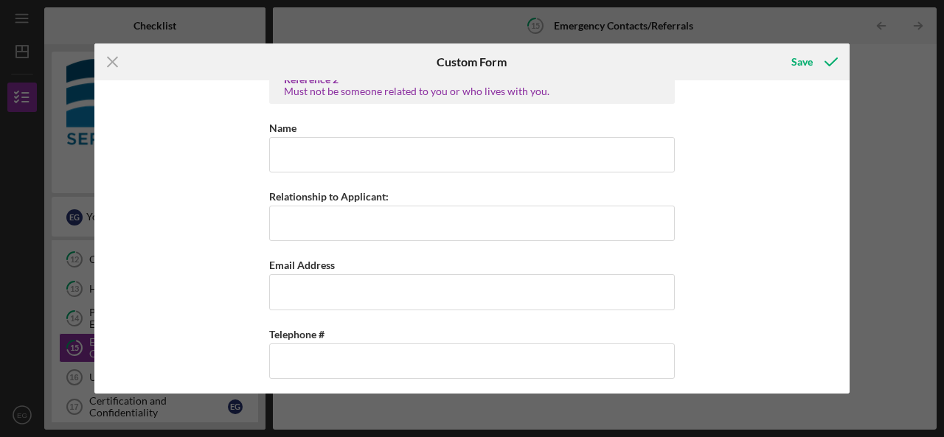
scroll to position [0, 0]
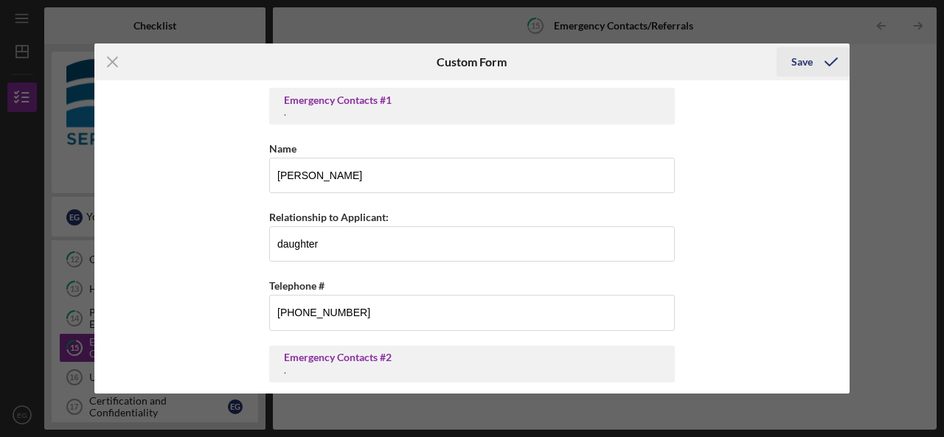
click at [804, 67] on div "Save" at bounding box center [802, 62] width 21 height 30
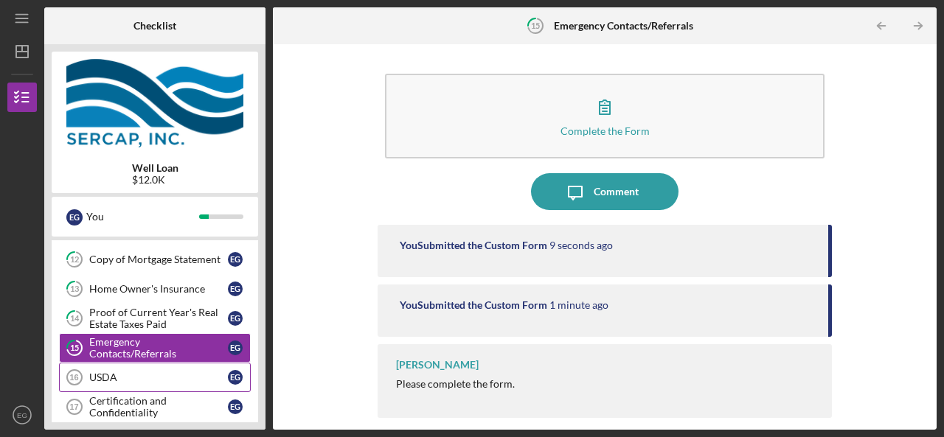
click at [128, 375] on div "USDA" at bounding box center [158, 378] width 139 height 12
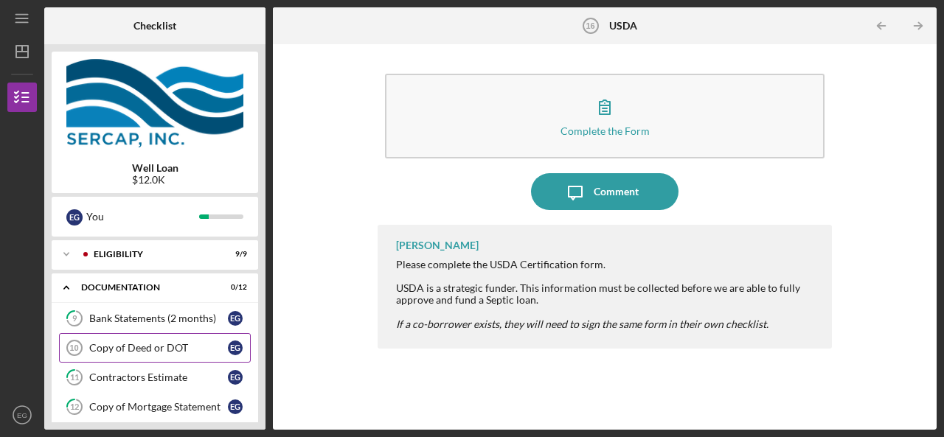
click at [140, 344] on div "Copy of Deed or DOT" at bounding box center [158, 348] width 139 height 12
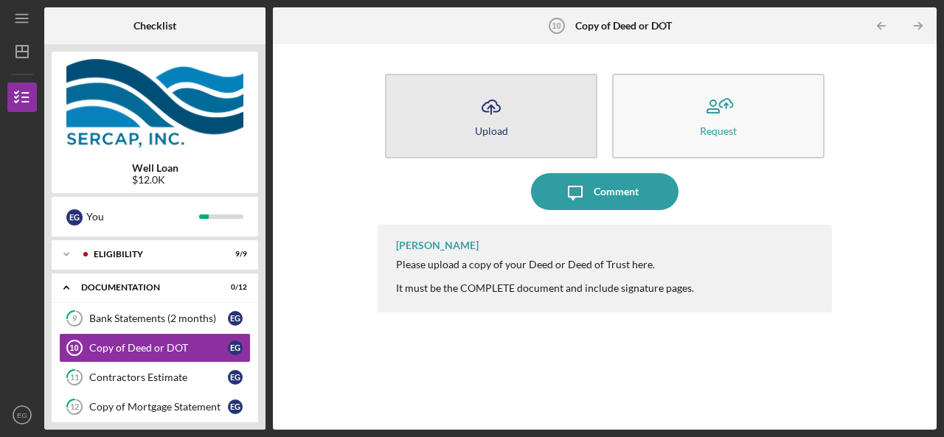
click at [468, 125] on button "Icon/Upload Upload" at bounding box center [491, 116] width 212 height 85
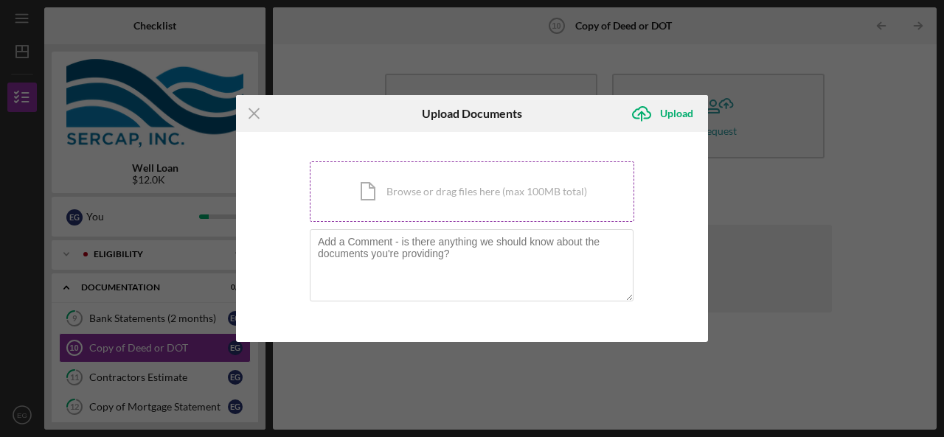
click at [398, 210] on div "Icon/Document Browse or drag files here (max 100MB total) Tap to choose files o…" at bounding box center [472, 192] width 325 height 60
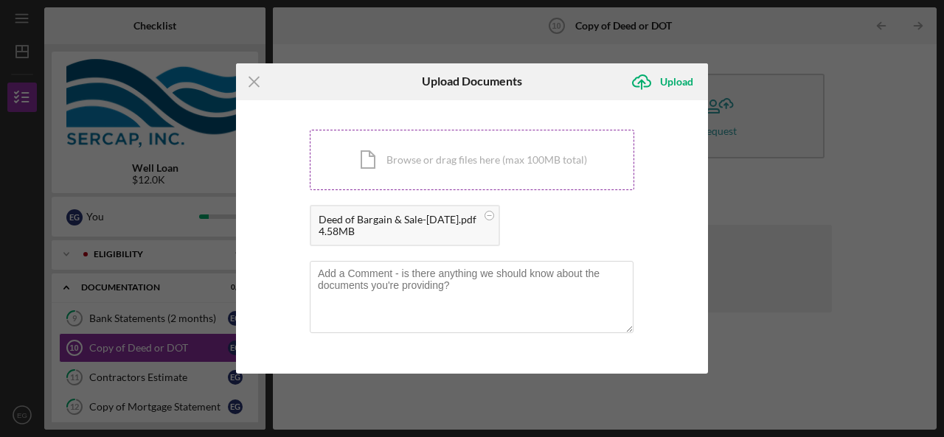
click at [488, 173] on div "Icon/Document Browse or drag files here (max 100MB total) Tap to choose files o…" at bounding box center [472, 160] width 325 height 60
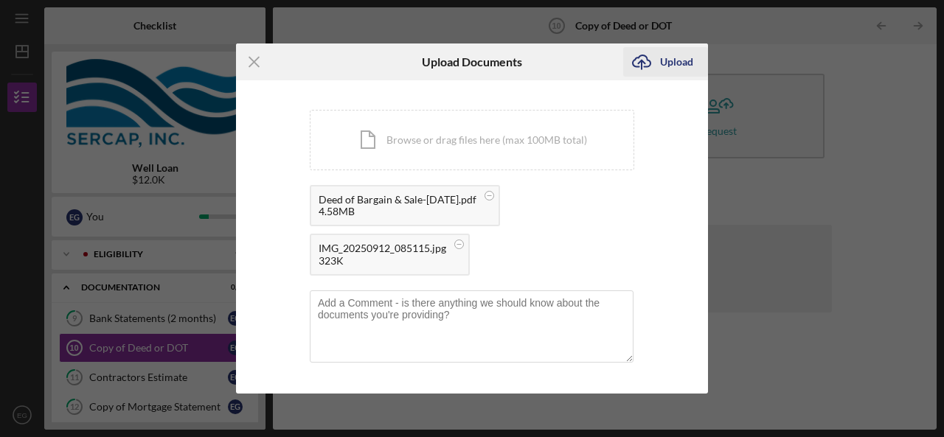
click at [660, 67] on div "Upload" at bounding box center [676, 62] width 33 height 30
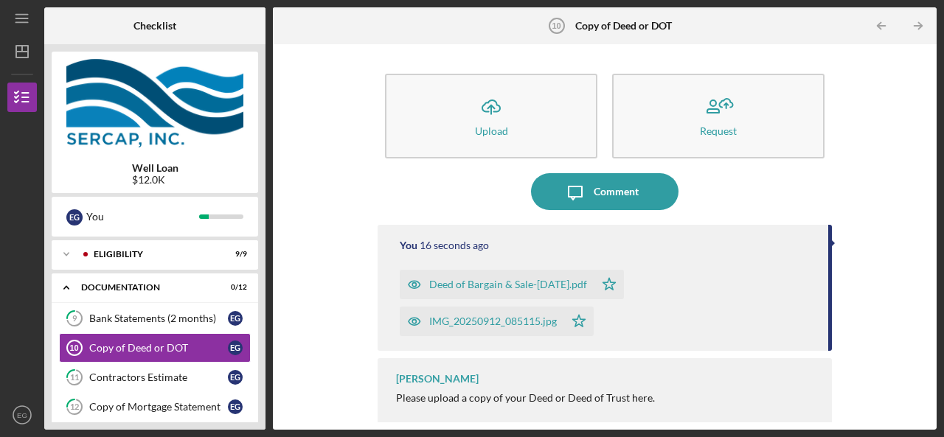
click at [881, 140] on div "Icon/Upload Upload Request Icon/Message Comment You 16 seconds ago Deed of Barg…" at bounding box center [604, 237] width 649 height 371
click at [910, 24] on icon "Icon/Table Pagination Arrow" at bounding box center [918, 26] width 33 height 33
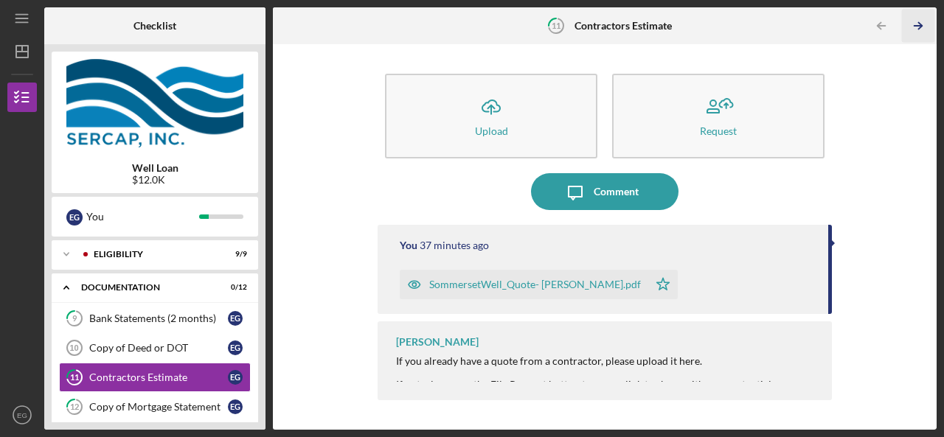
click at [910, 24] on icon "Icon/Table Pagination Arrow" at bounding box center [918, 26] width 33 height 33
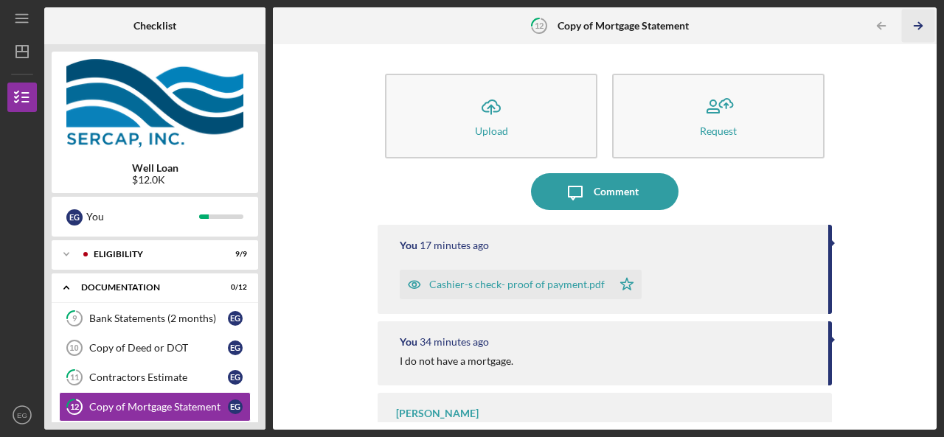
click at [910, 24] on icon "Icon/Table Pagination Arrow" at bounding box center [918, 26] width 33 height 33
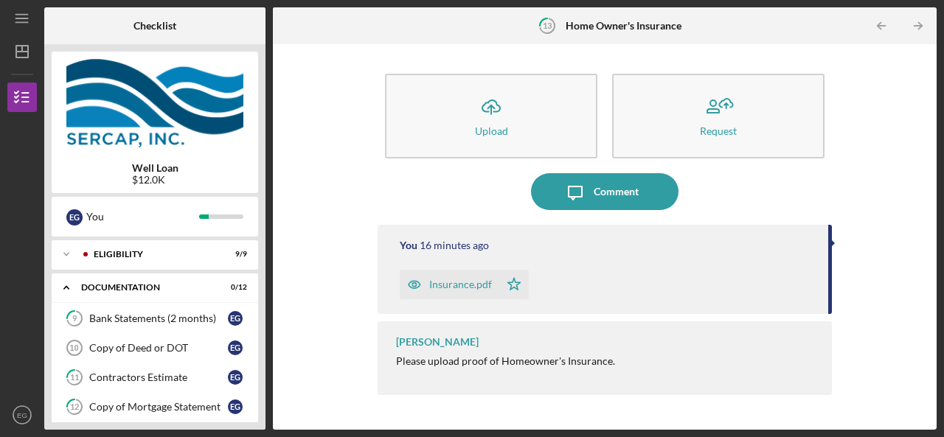
click at [910, 24] on icon "Icon/Table Pagination Arrow" at bounding box center [918, 26] width 33 height 33
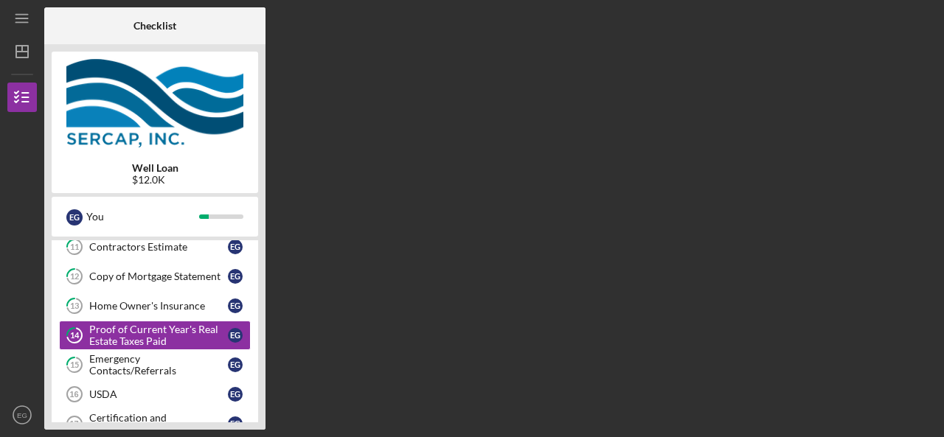
scroll to position [131, 0]
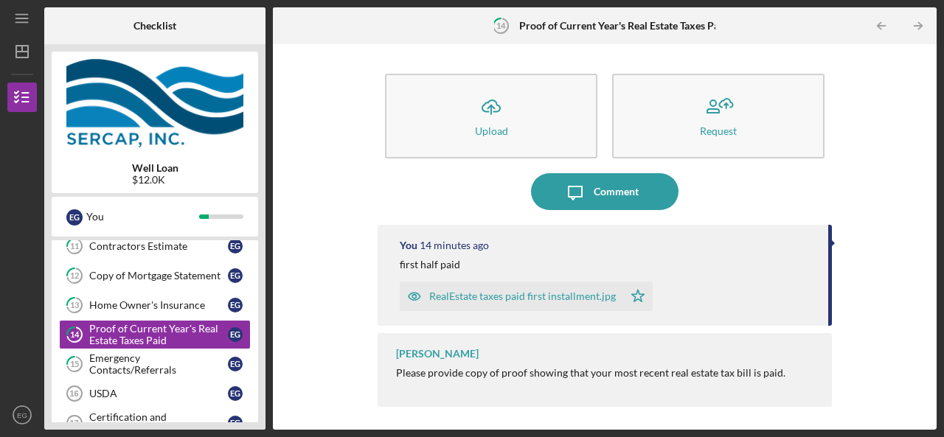
click at [910, 24] on icon "Icon/Table Pagination Arrow" at bounding box center [918, 26] width 33 height 33
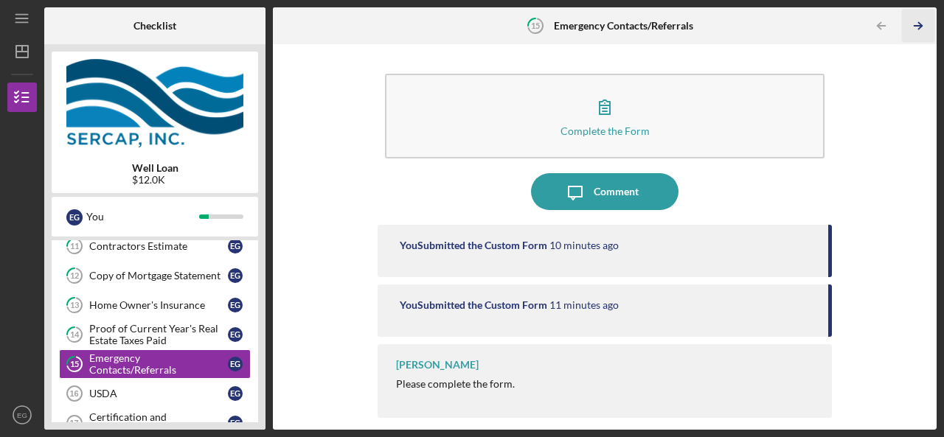
click at [907, 24] on icon "Icon/Table Pagination Arrow" at bounding box center [918, 26] width 33 height 33
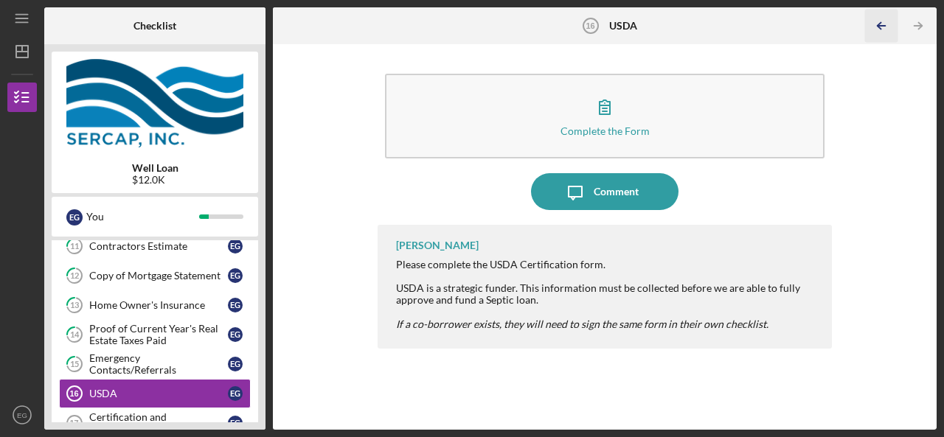
click at [878, 33] on icon "Icon/Table Pagination Arrow" at bounding box center [881, 26] width 33 height 33
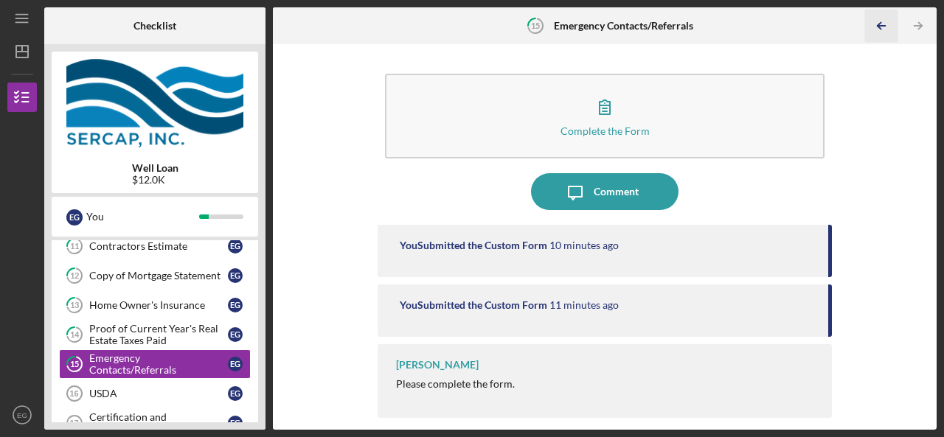
click at [878, 33] on icon "Icon/Table Pagination Arrow" at bounding box center [881, 26] width 33 height 33
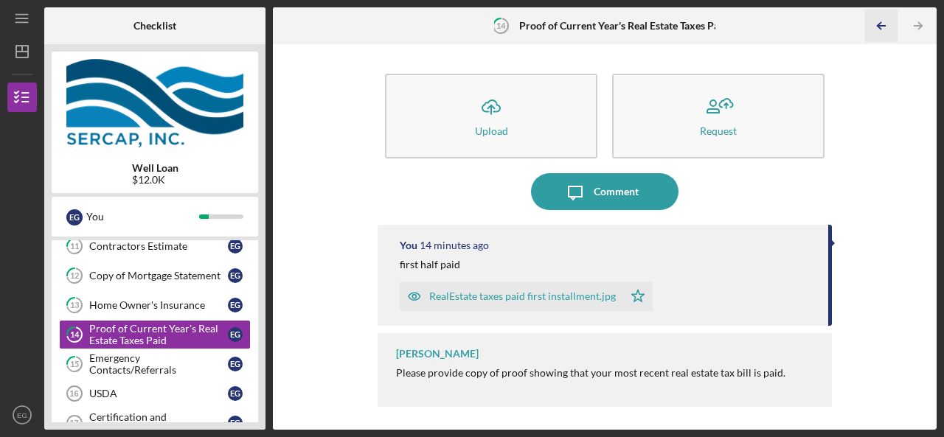
click at [878, 33] on icon "Icon/Table Pagination Arrow" at bounding box center [881, 26] width 33 height 33
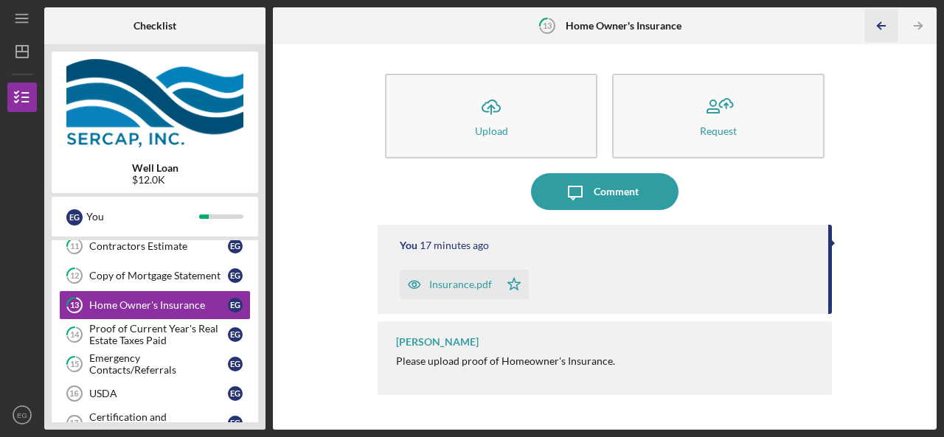
click at [878, 33] on icon "Icon/Table Pagination Arrow" at bounding box center [881, 26] width 33 height 33
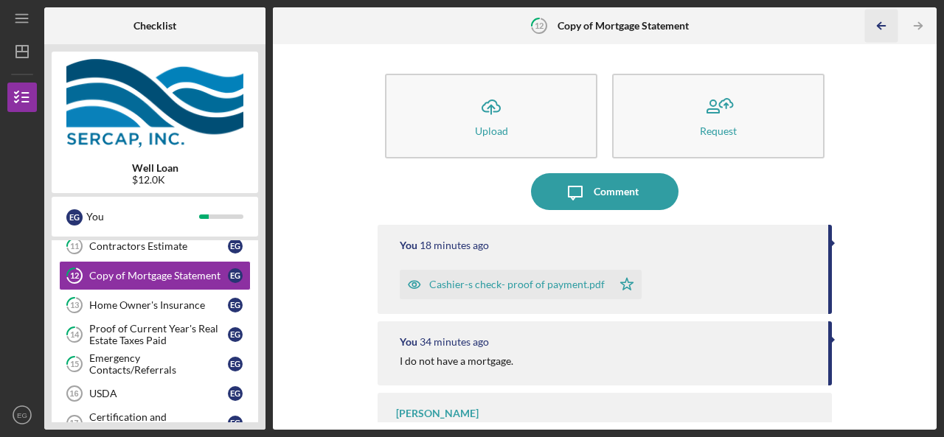
click at [878, 33] on icon "Icon/Table Pagination Arrow" at bounding box center [881, 26] width 33 height 33
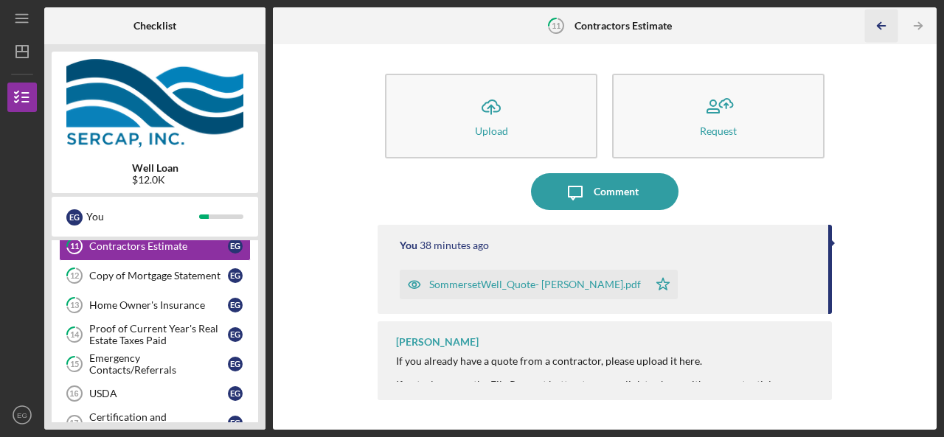
click at [878, 33] on icon "Icon/Table Pagination Arrow" at bounding box center [881, 26] width 33 height 33
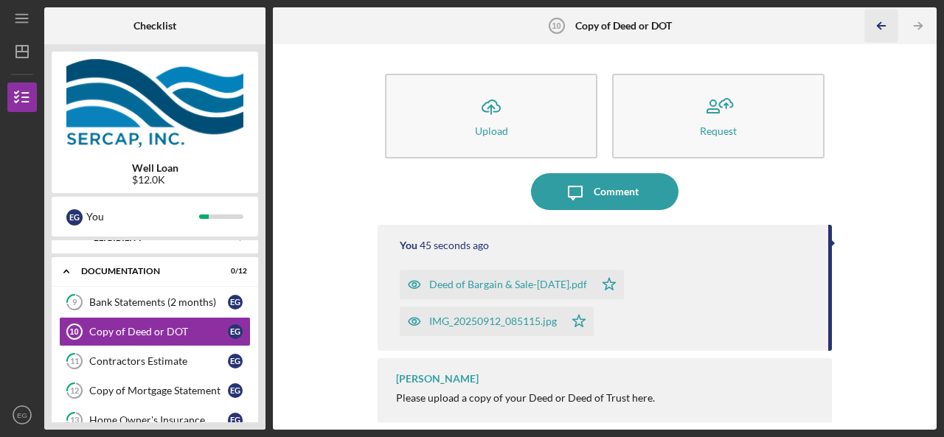
scroll to position [15, 0]
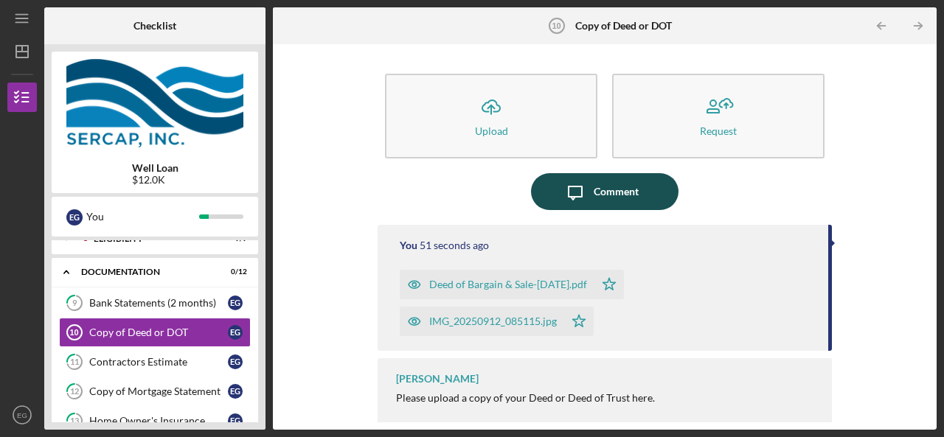
click at [587, 201] on icon "Icon/Message" at bounding box center [575, 191] width 37 height 37
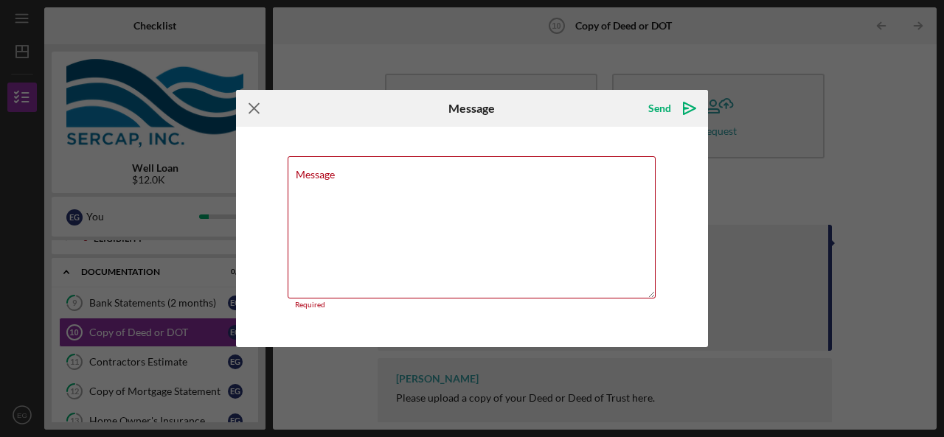
click at [257, 105] on icon "Icon/Menu Close" at bounding box center [254, 108] width 37 height 37
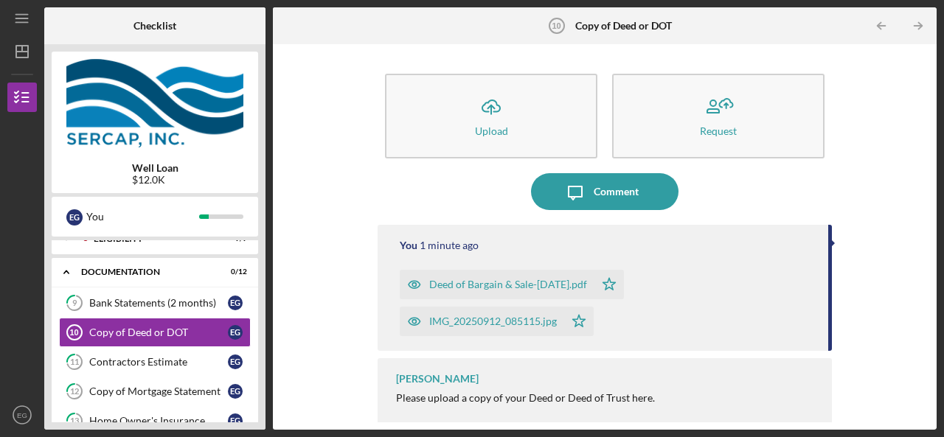
scroll to position [9, 0]
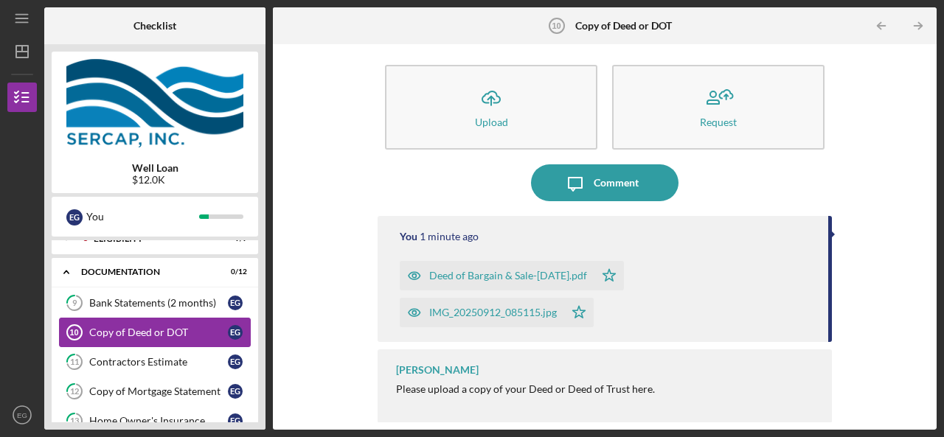
click at [108, 333] on div "Copy of Deed or DOT" at bounding box center [158, 333] width 139 height 12
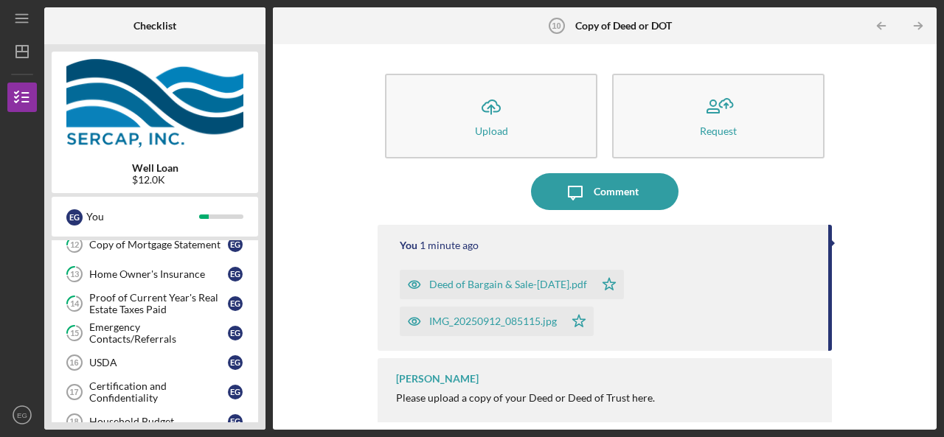
scroll to position [163, 0]
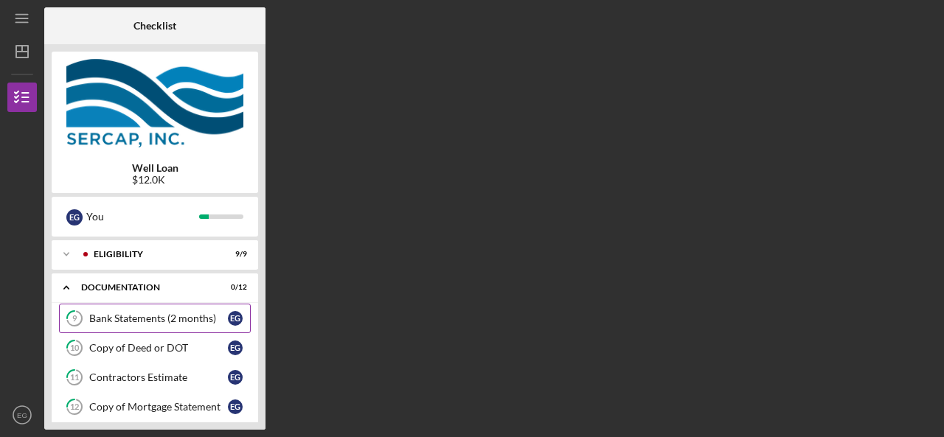
click at [168, 321] on div "Bank Statements (2 months)" at bounding box center [158, 319] width 139 height 12
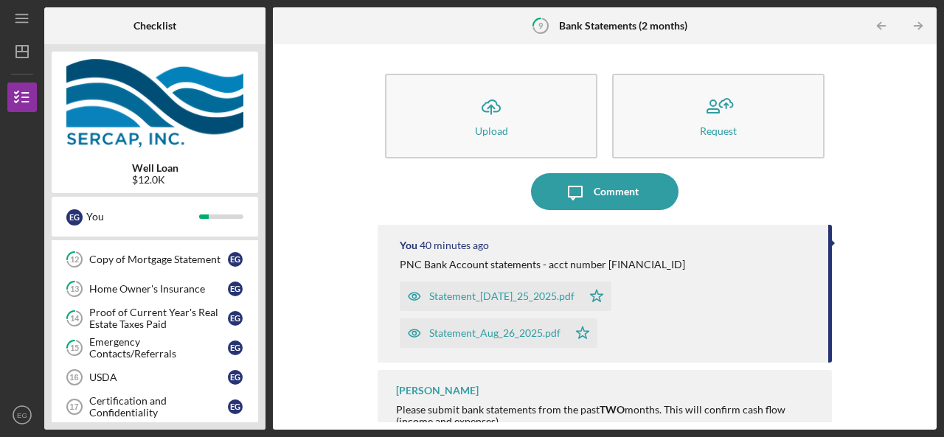
scroll to position [177, 0]
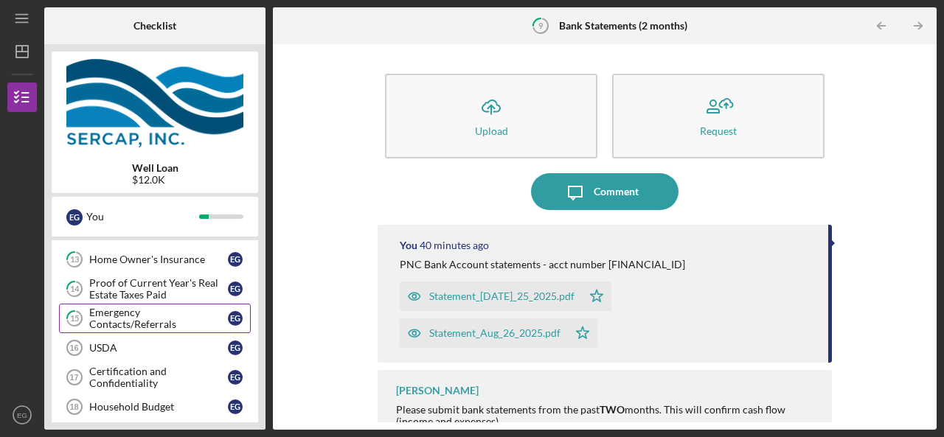
drag, startPoint x: 168, startPoint y: 321, endPoint x: 136, endPoint y: 312, distance: 32.9
click at [136, 312] on div "Emergency Contacts/Referrals" at bounding box center [158, 319] width 139 height 24
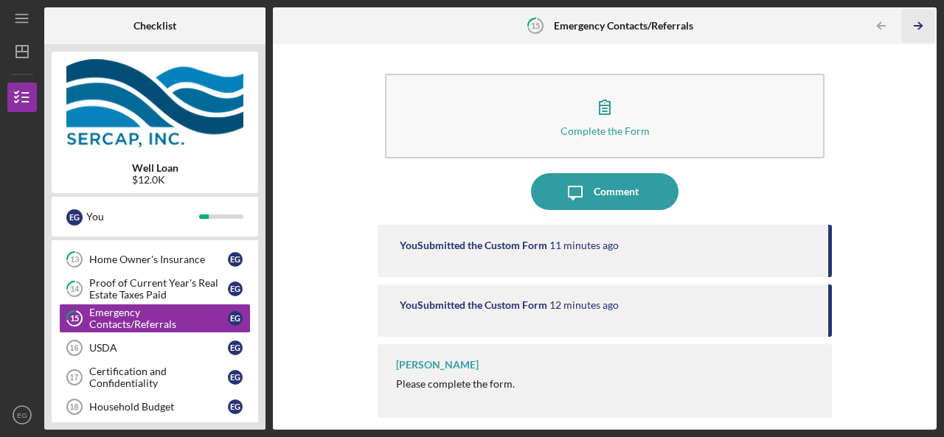
click at [922, 20] on icon "Icon/Table Pagination Arrow" at bounding box center [918, 26] width 33 height 33
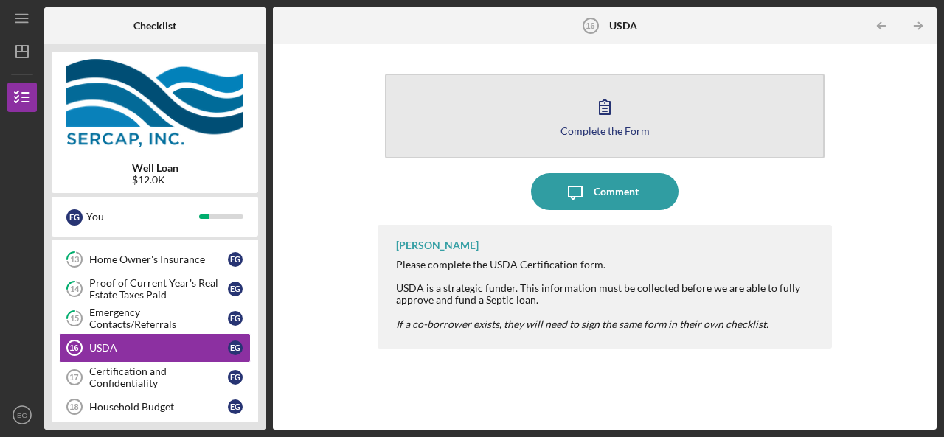
click at [690, 105] on button "Complete the Form Form" at bounding box center [605, 116] width 440 height 85
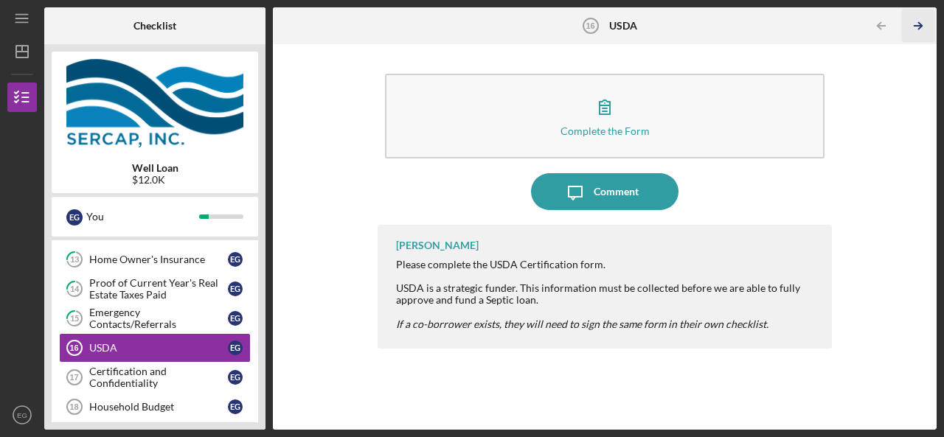
click at [918, 23] on icon "Icon/Table Pagination Arrow" at bounding box center [918, 26] width 33 height 33
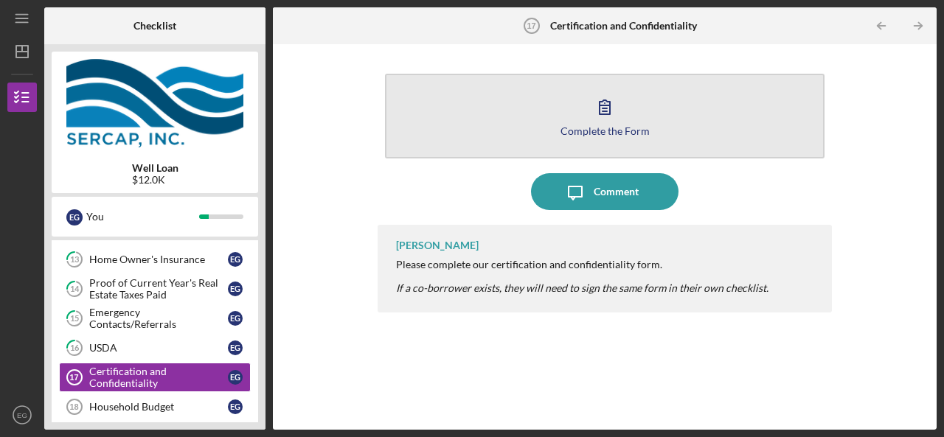
click at [662, 125] on button "Complete the Form Form" at bounding box center [605, 116] width 440 height 85
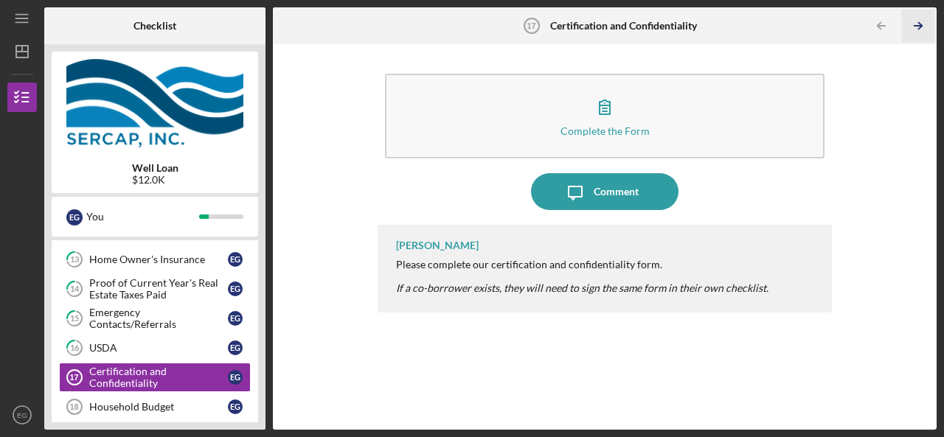
click at [924, 24] on icon "Icon/Table Pagination Arrow" at bounding box center [918, 26] width 33 height 33
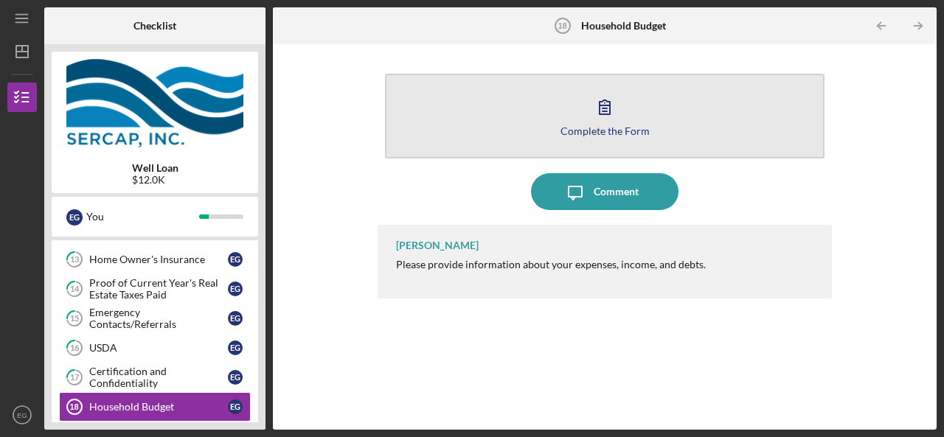
click at [643, 114] on button "Complete the Form Form" at bounding box center [605, 116] width 440 height 85
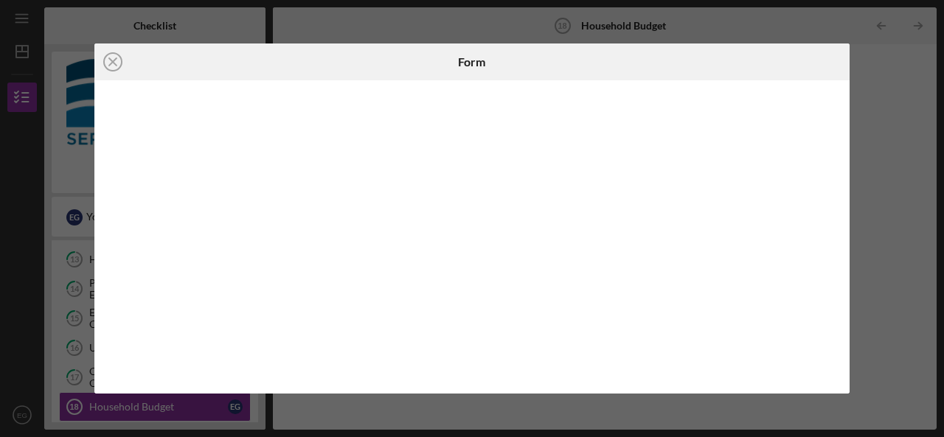
click at [888, 305] on div "Icon/Close Form" at bounding box center [472, 218] width 944 height 437
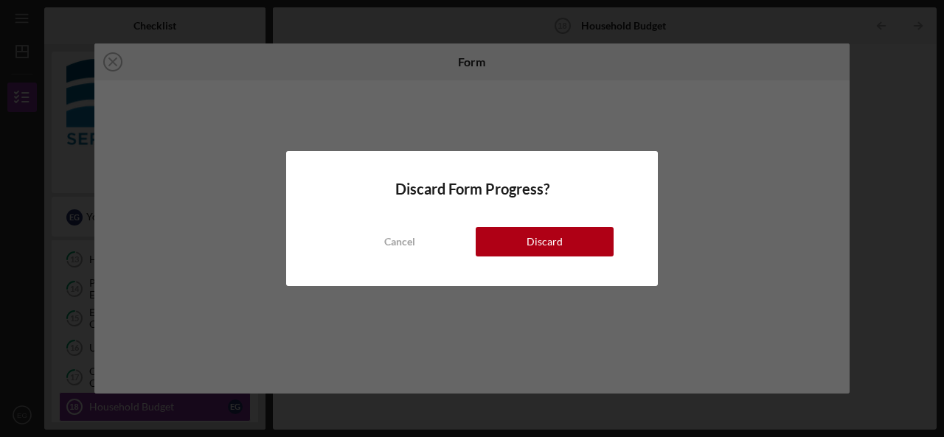
click at [642, 246] on div "Discard Form Progress? Cancel Discard" at bounding box center [472, 218] width 372 height 135
click at [412, 245] on div "Cancel" at bounding box center [399, 242] width 31 height 30
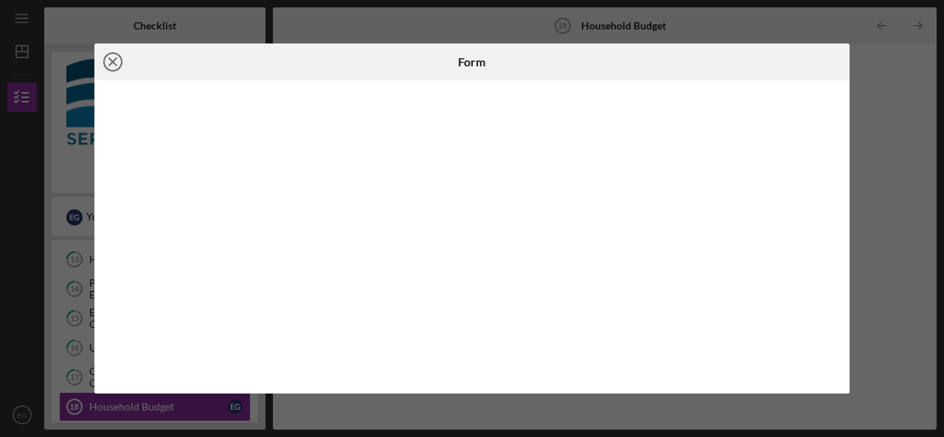
click at [120, 63] on icon "Icon/Close" at bounding box center [112, 62] width 37 height 37
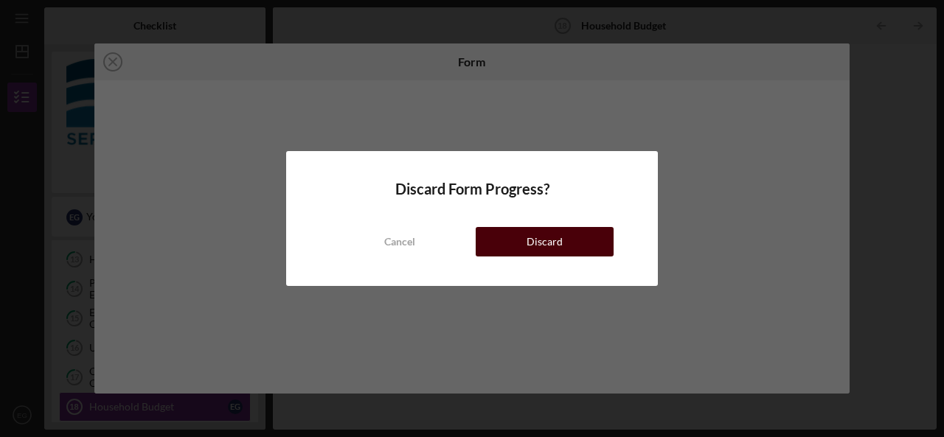
click at [519, 240] on button "Discard" at bounding box center [545, 242] width 138 height 30
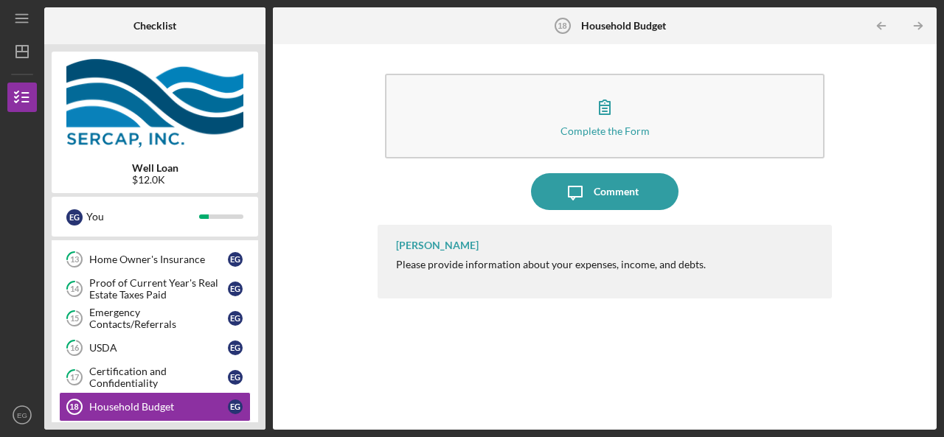
click at [460, 352] on div "[PERSON_NAME] Please provide information about your expenses, income, and debts." at bounding box center [605, 316] width 454 height 183
click at [137, 377] on div "Certification and Confidentiality" at bounding box center [158, 378] width 139 height 24
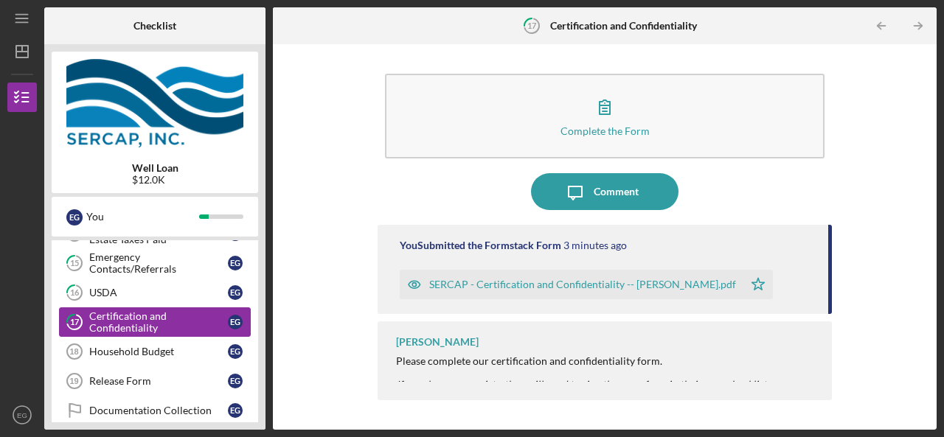
scroll to position [262, 0]
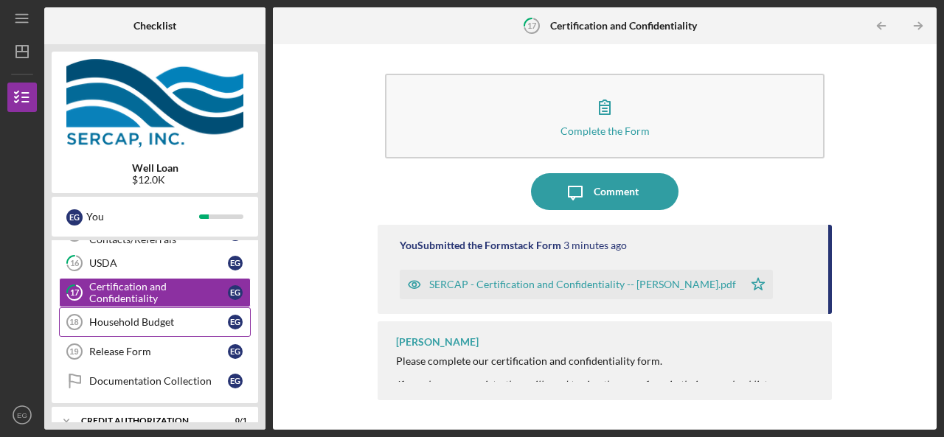
click at [139, 317] on div "Household Budget" at bounding box center [158, 322] width 139 height 12
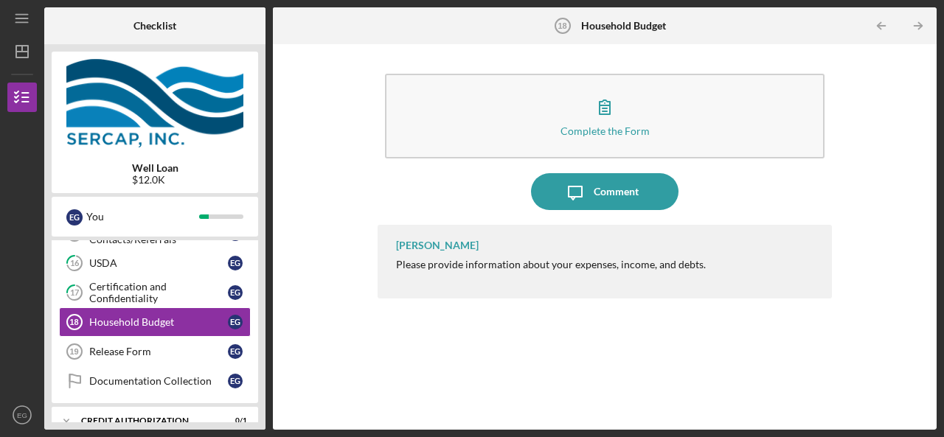
click at [503, 374] on div "[PERSON_NAME] Please provide information about your expenses, income, and debts." at bounding box center [605, 316] width 454 height 183
drag, startPoint x: 499, startPoint y: 371, endPoint x: 413, endPoint y: 223, distance: 171.6
